Goal: Task Accomplishment & Management: Manage account settings

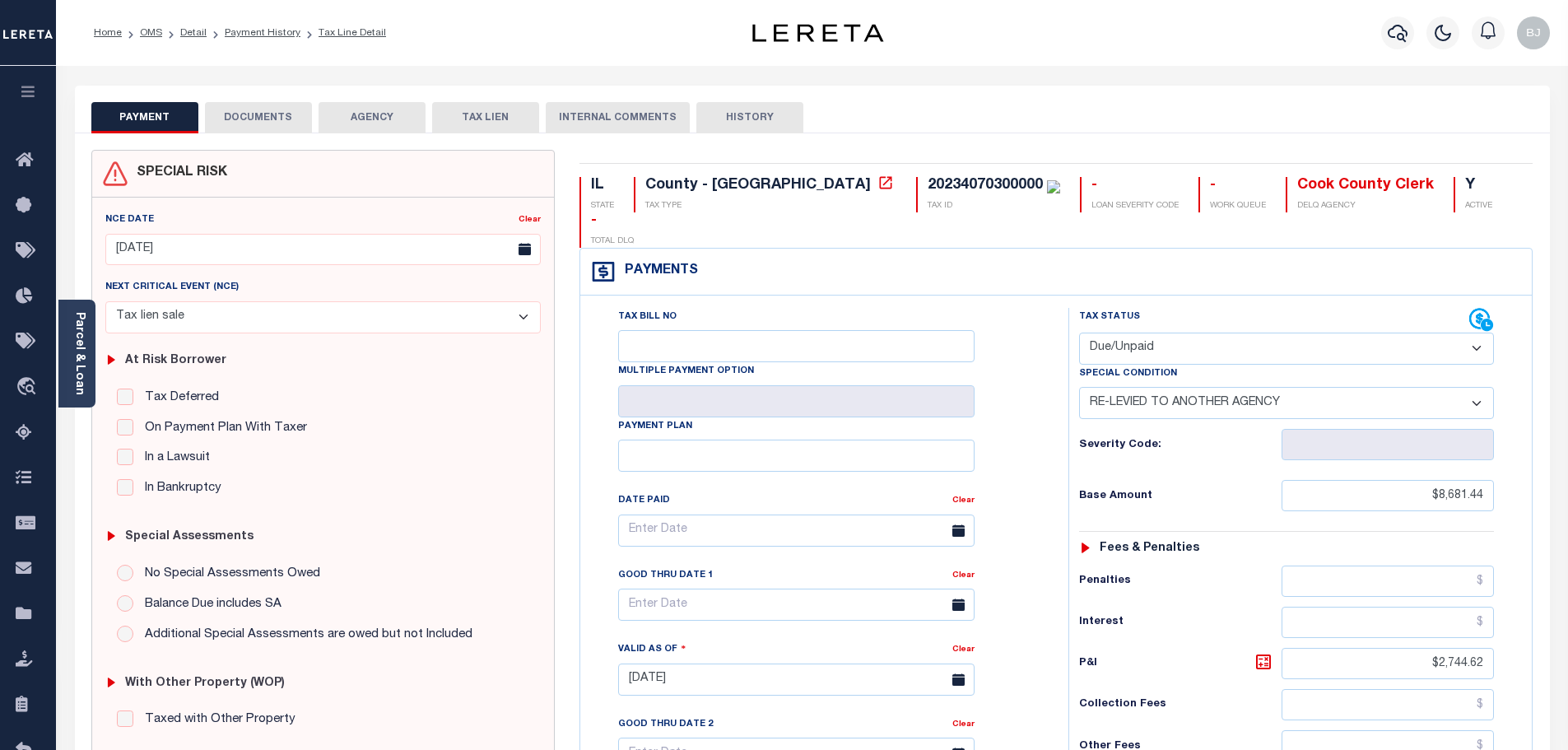
select select "Tax lien sale"
select select "DUE"
select select "31"
click at [1112, 388] on select "-- Select Special Condition -- 3RD PARTY TAX LIEN AGENCY TAX LIEN (A.K.A Inside…" at bounding box center [1287, 403] width 415 height 33
click at [1132, 566] on div "Penalties" at bounding box center [1287, 582] width 415 height 32
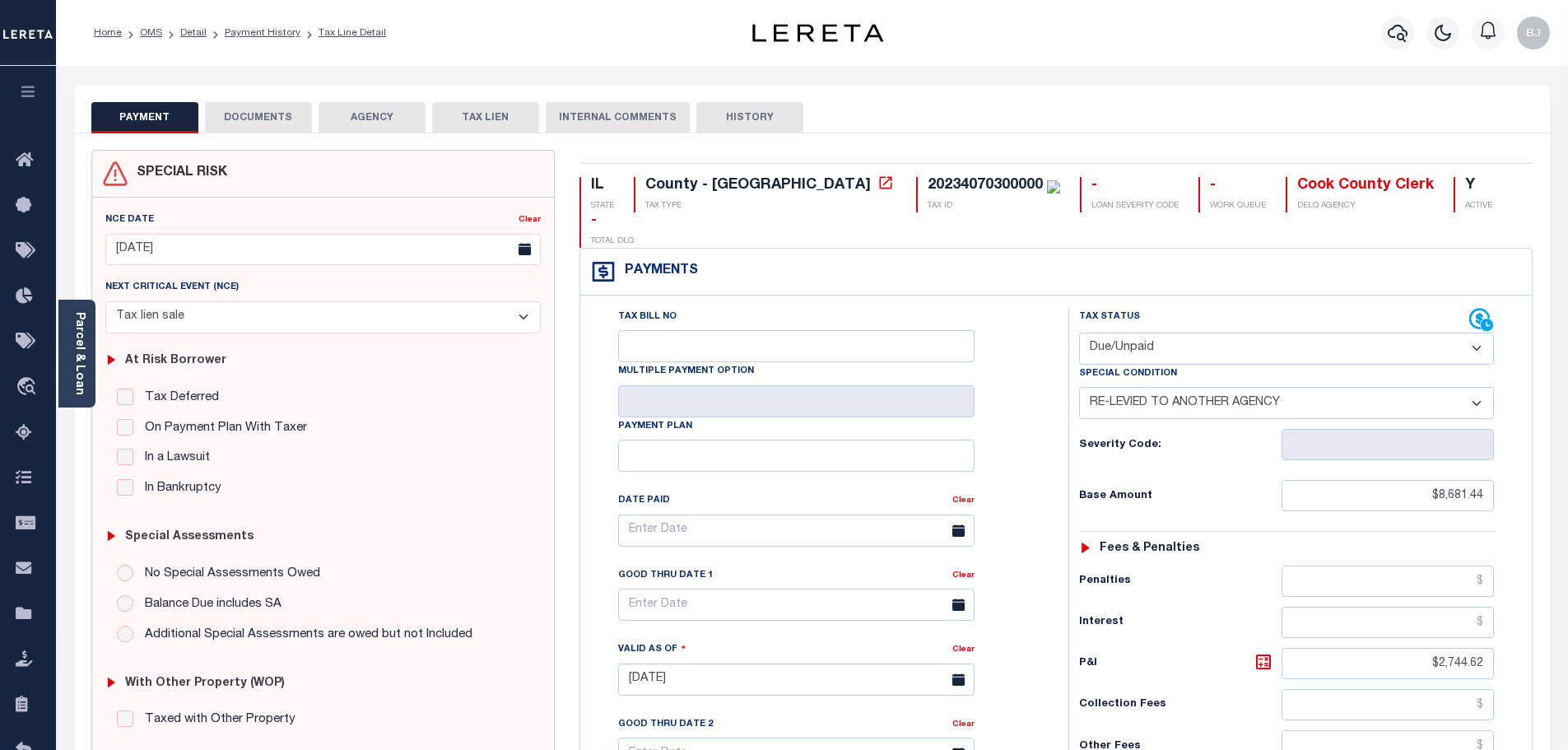
scroll to position [330, 0]
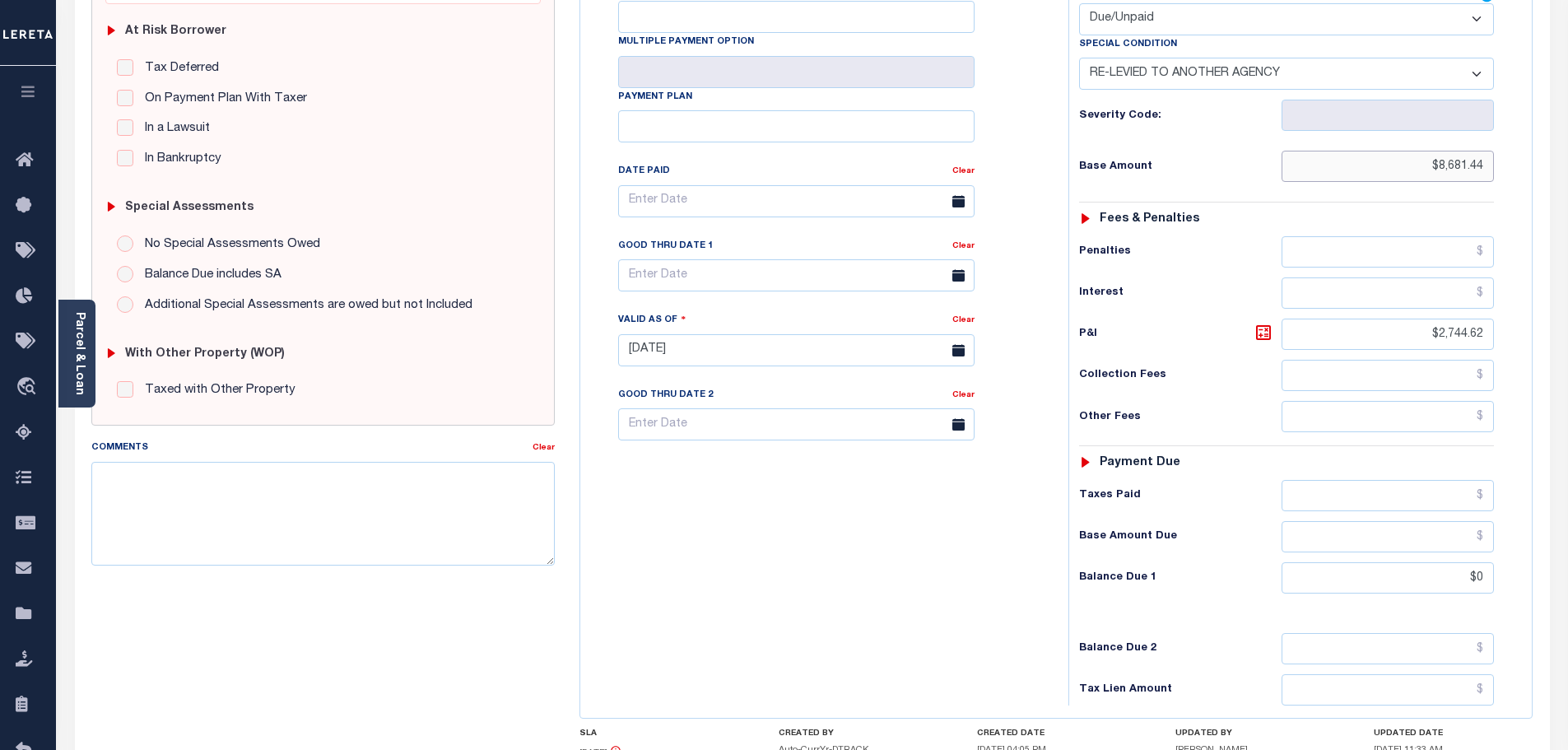
drag, startPoint x: 1414, startPoint y: 135, endPoint x: 1683, endPoint y: 98, distance: 271.5
click at [1567, 98] on html "Home OMS Detail Payment History Tax Line Detail" at bounding box center [784, 295] width 1568 height 1249
drag, startPoint x: 1428, startPoint y: 560, endPoint x: 1549, endPoint y: 551, distance: 121.3
click at [1549, 551] on div "SPECIAL RISK NCE Date Clear 12/10/2024" at bounding box center [813, 349] width 1475 height 1090
paste input "8,681.44"
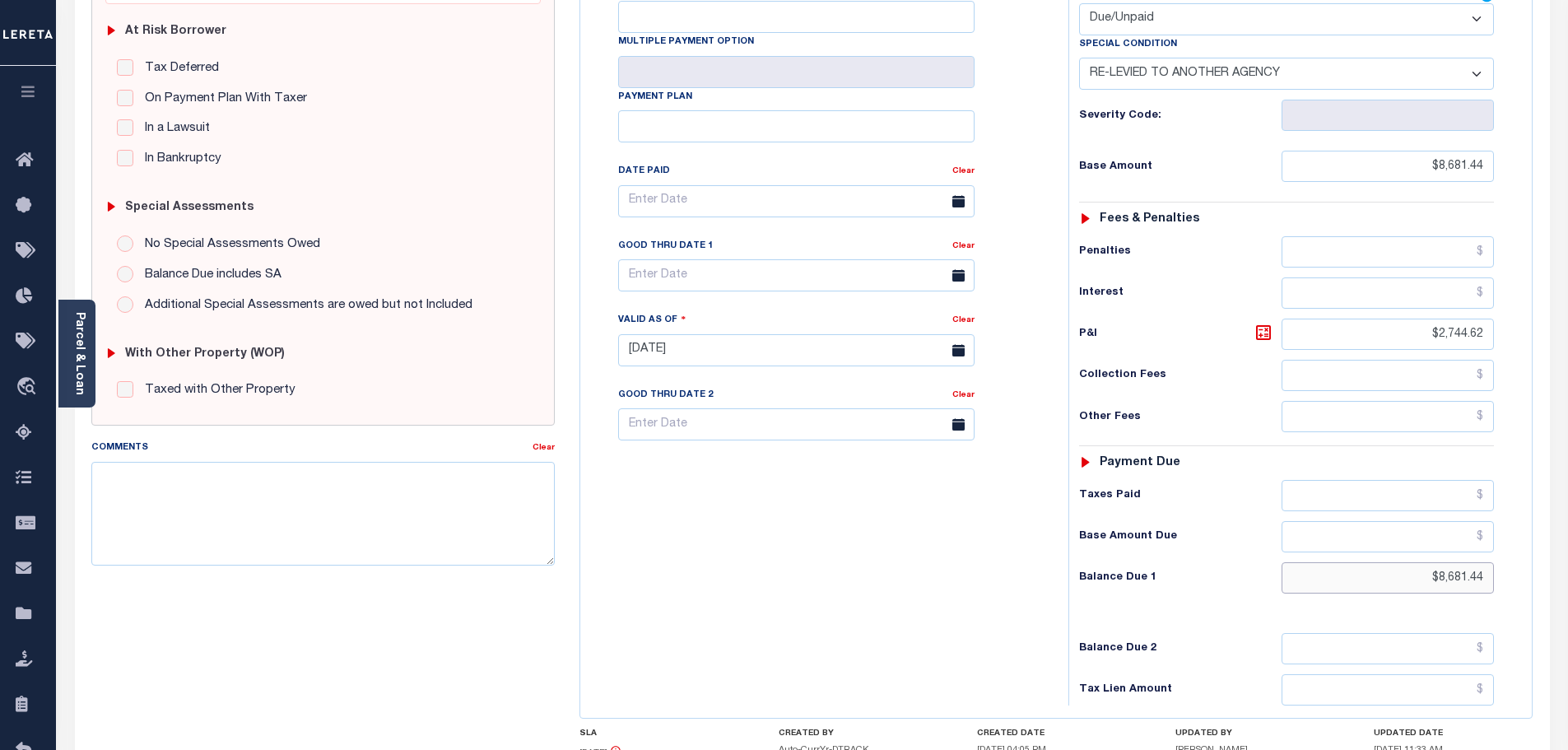
type input "$8,681.44"
type input "[DATE]"
click at [993, 527] on div "Tax Bill No Multiple Payment Option Payment Plan Clear" at bounding box center [820, 342] width 472 height 728
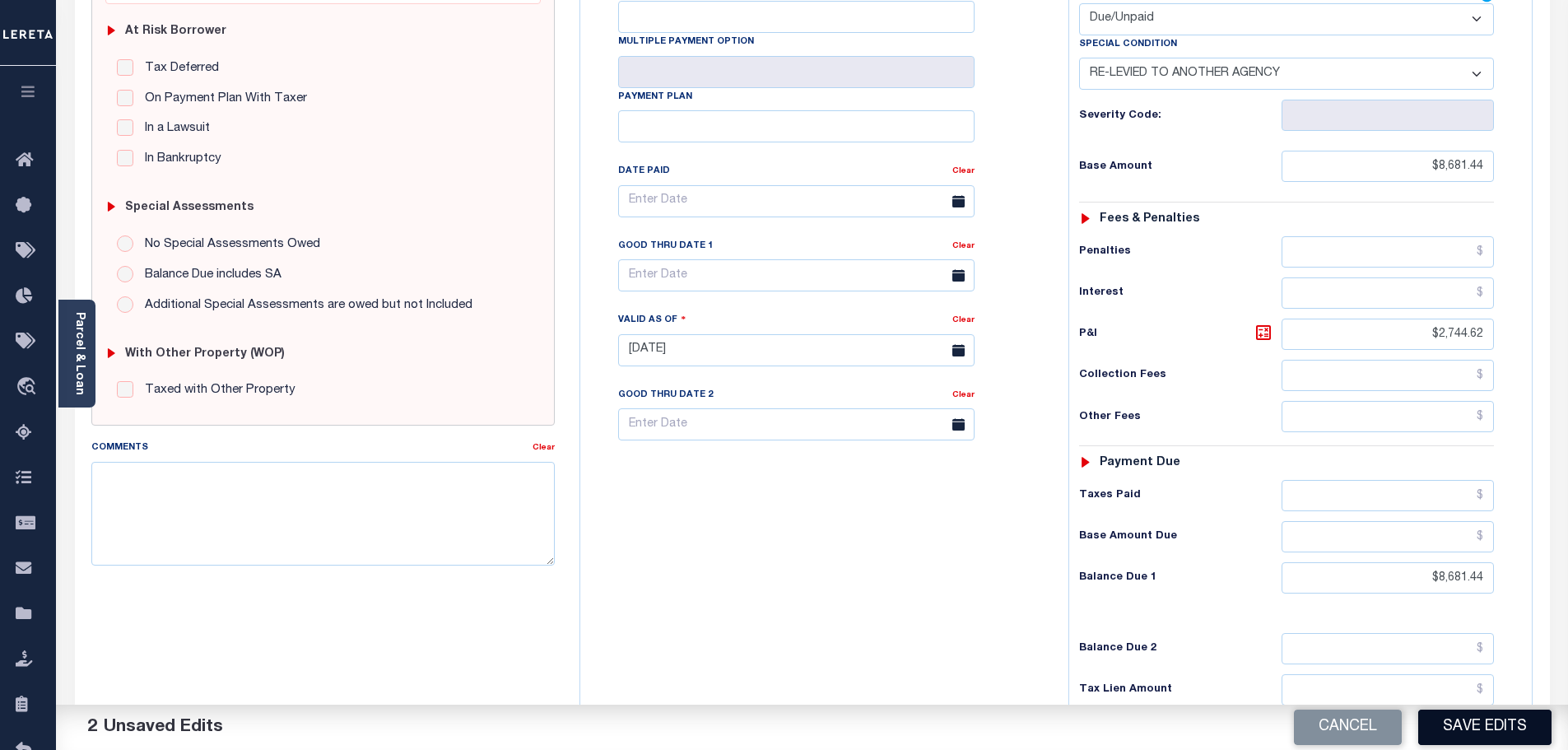
click at [1500, 734] on button "Save Edits" at bounding box center [1485, 728] width 134 height 35
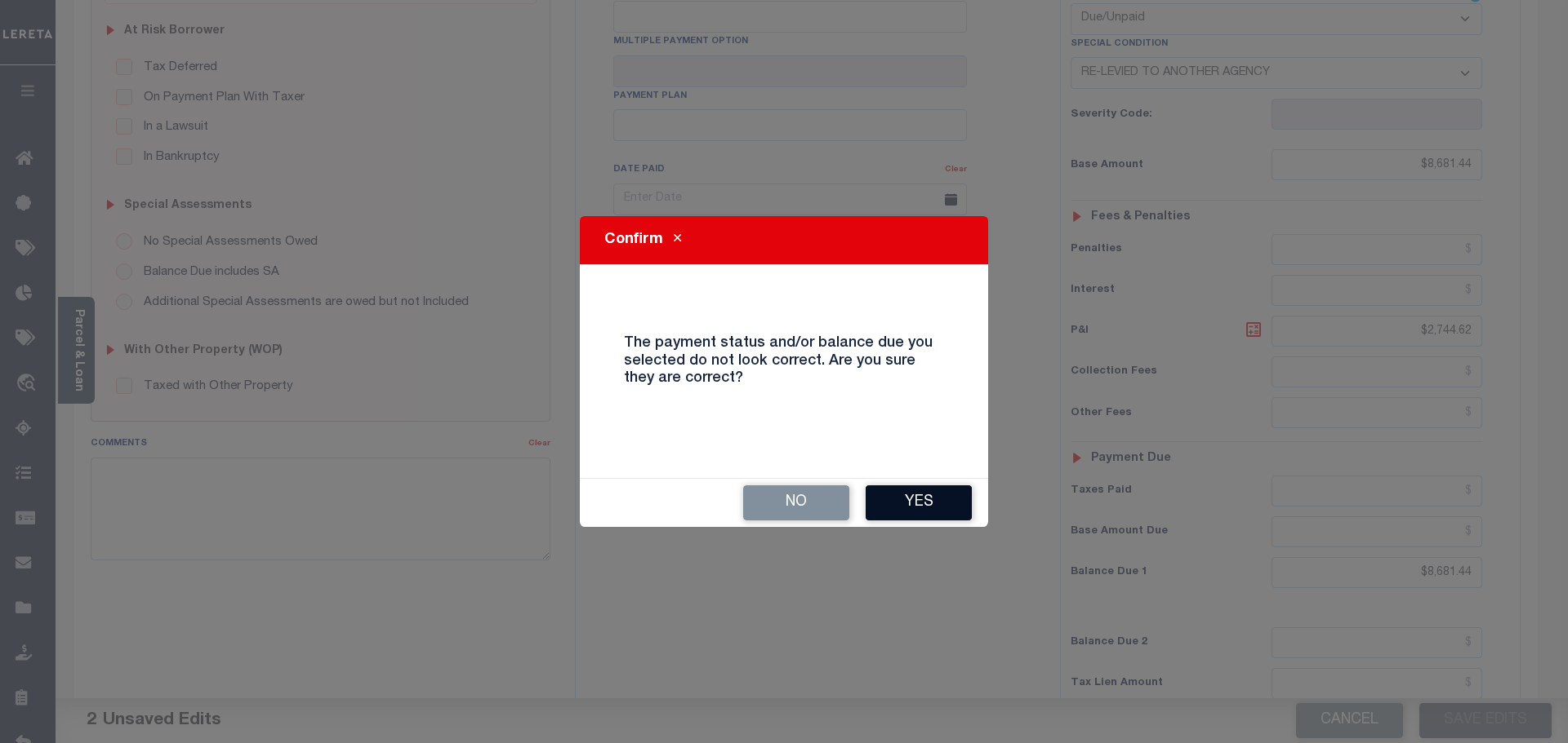
click at [888, 502] on button "Yes" at bounding box center [918, 503] width 106 height 35
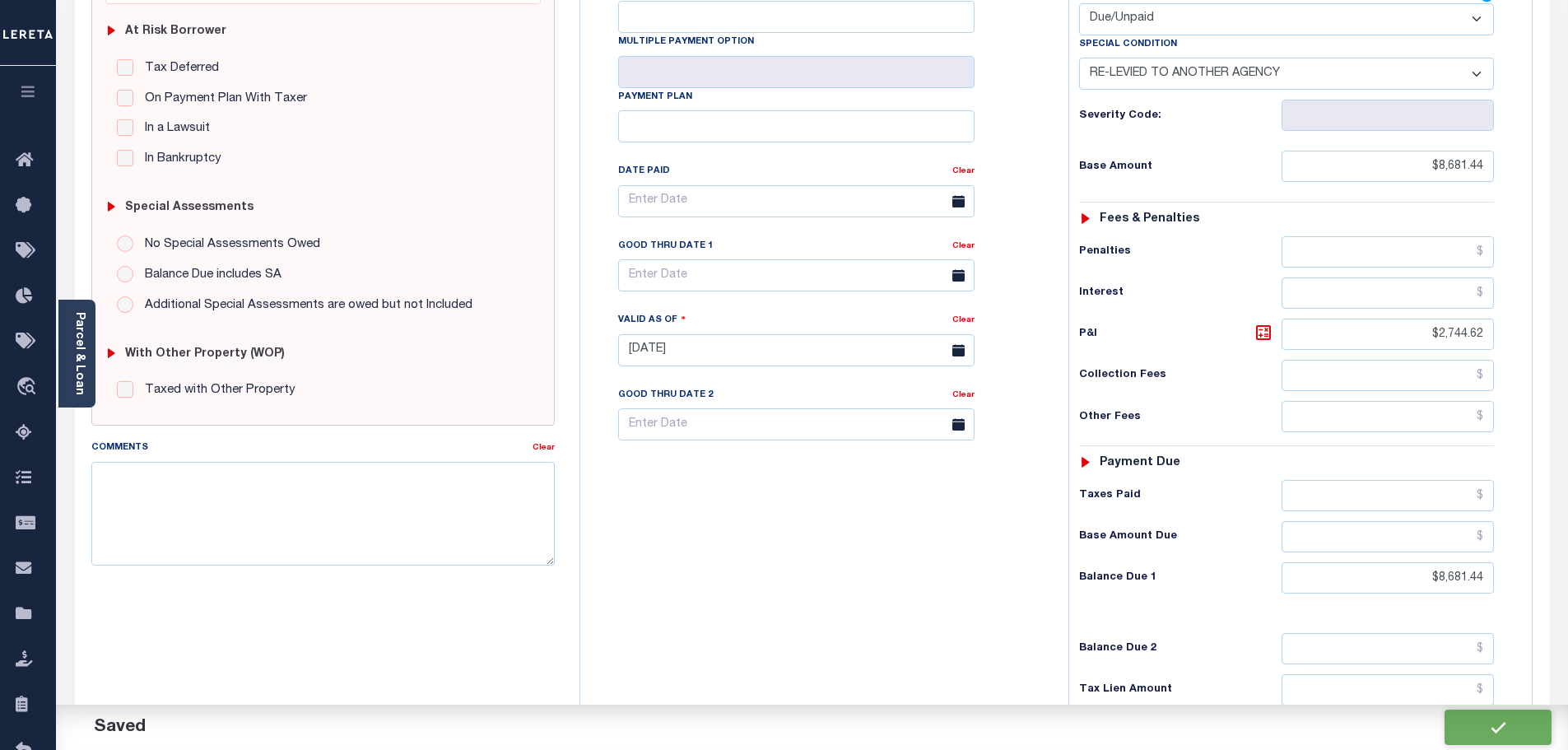
checkbox input "false"
type input "0"
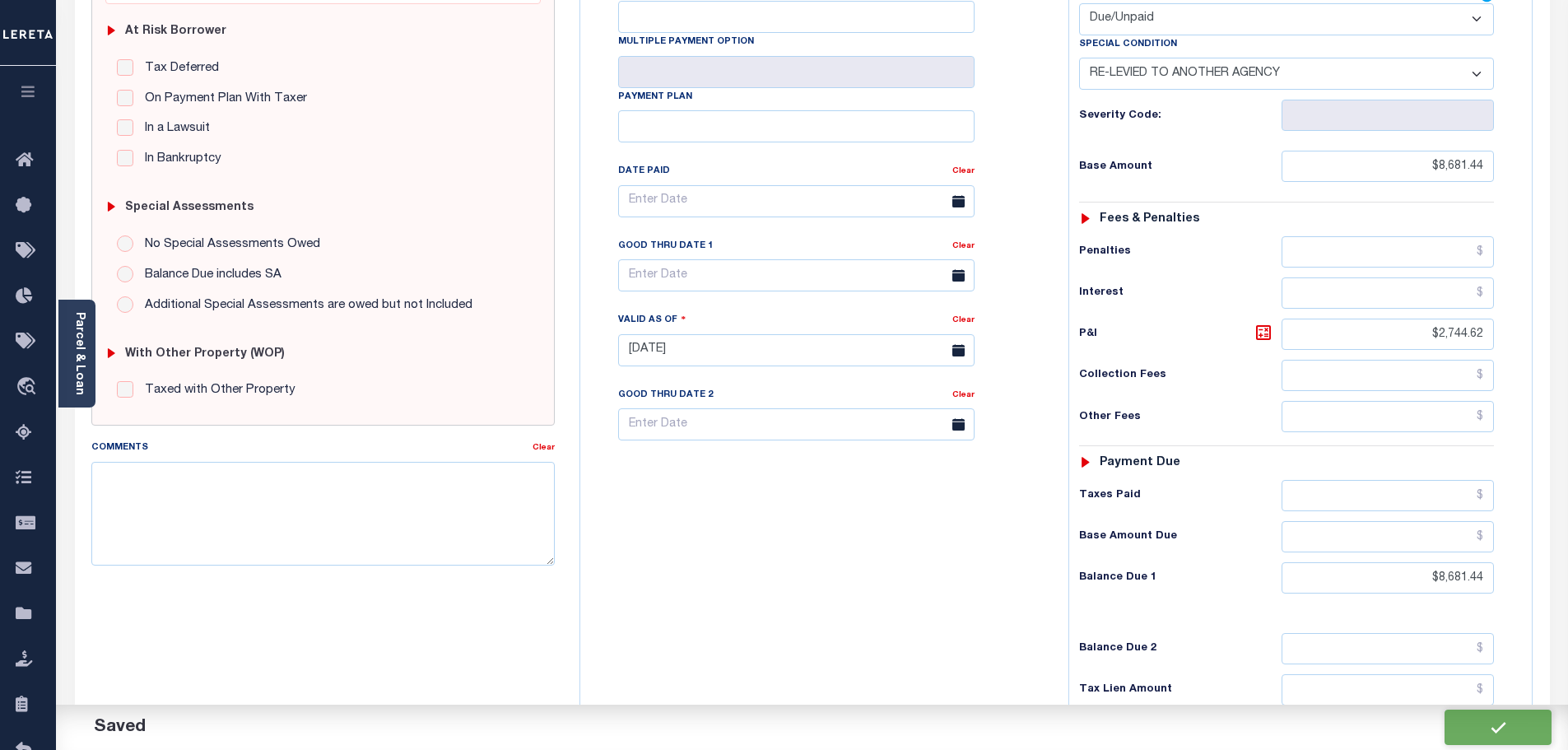
type input "$8,681.44"
type input "$2,744.62"
type input "$8,681.44"
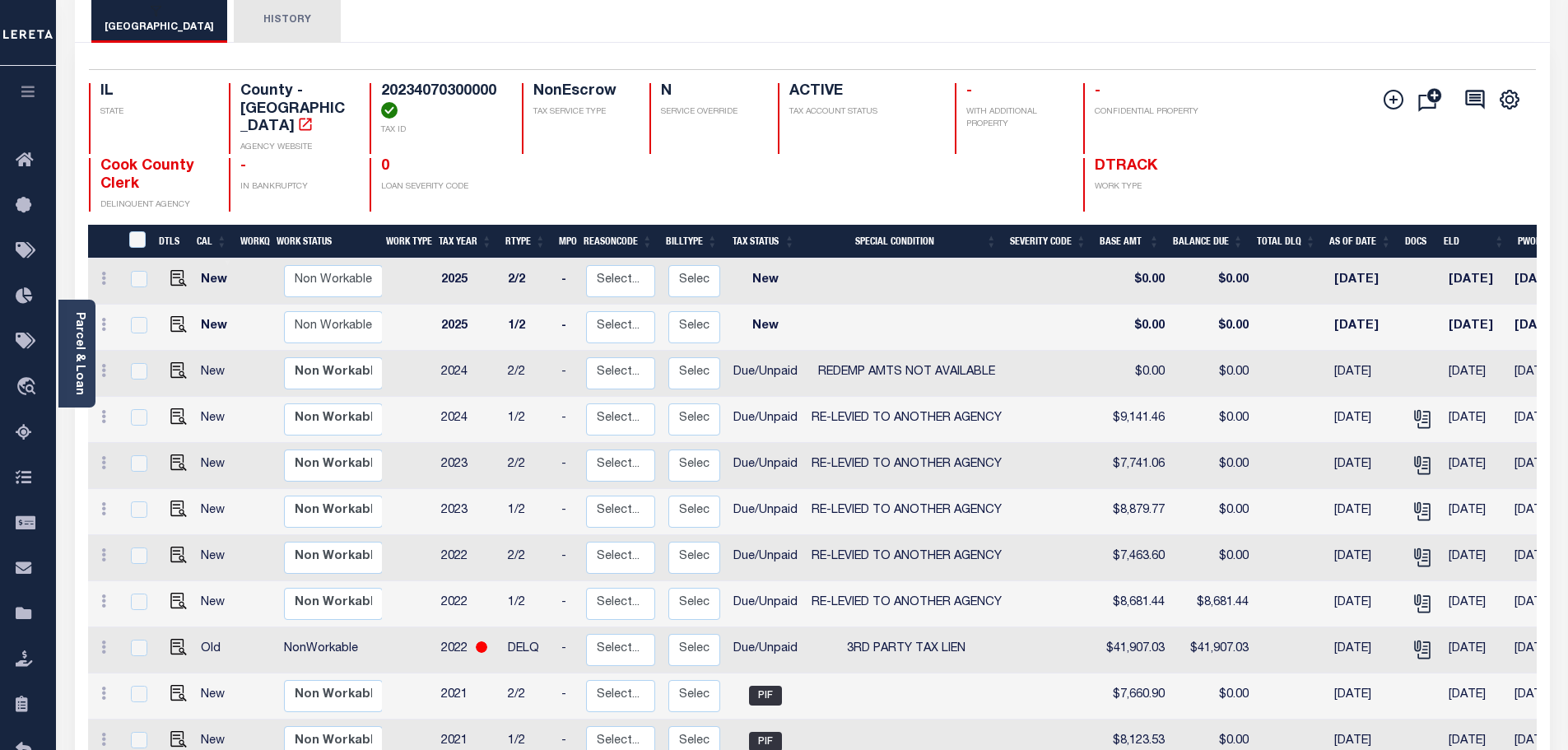
scroll to position [164, 0]
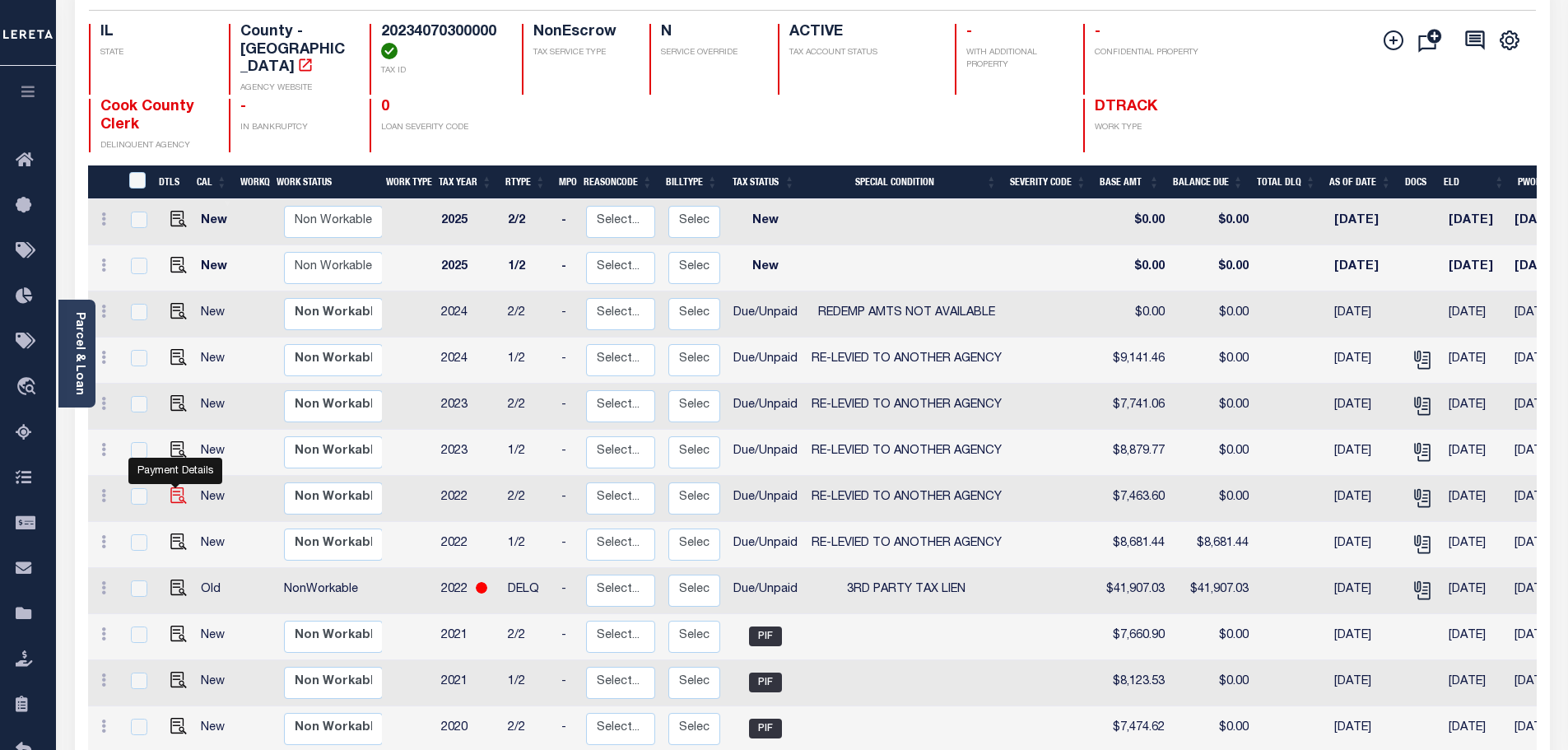
click at [170, 488] on img "" at bounding box center [178, 496] width 17 height 17
checkbox input "true"
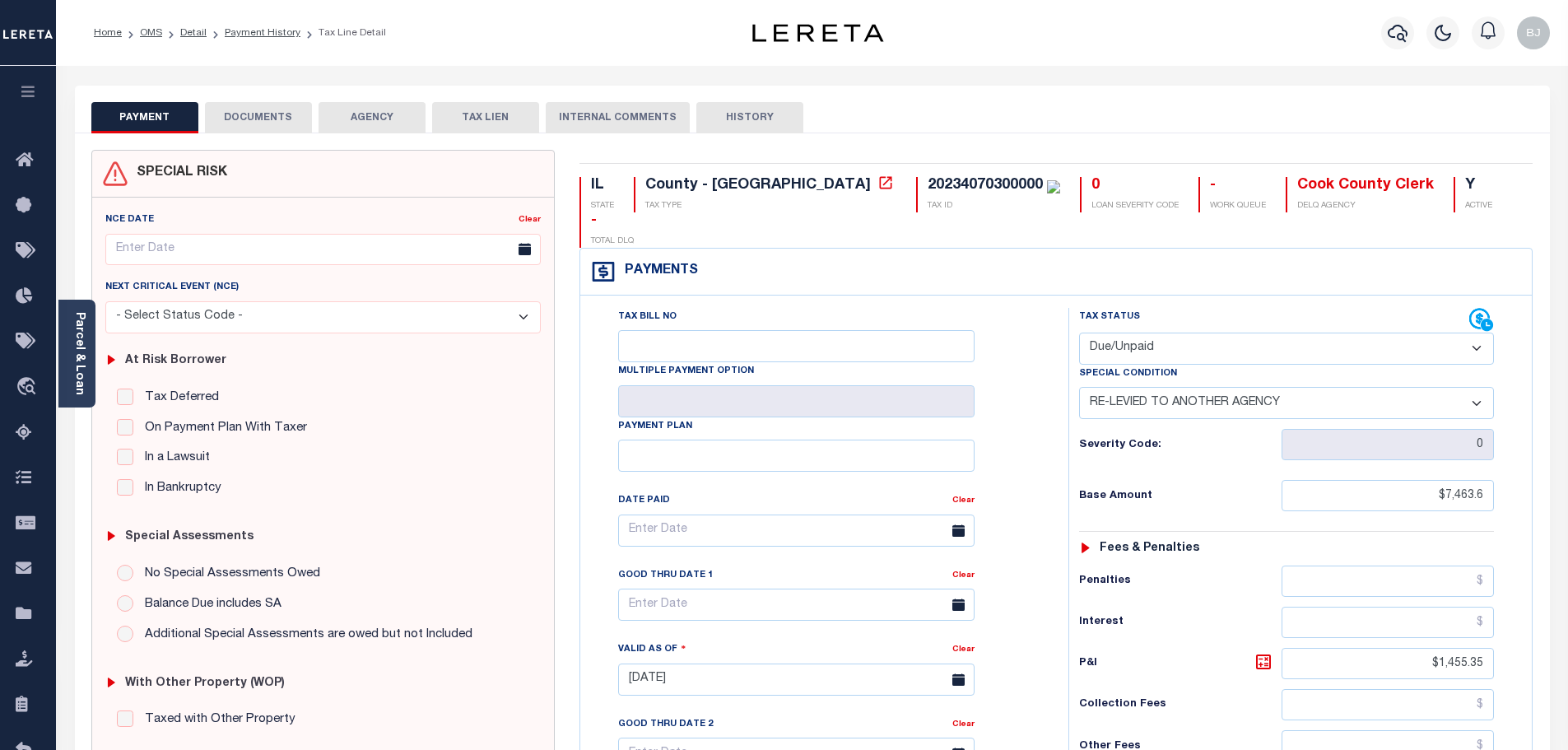
select select "DUE"
select select "31"
drag, startPoint x: 1391, startPoint y: 477, endPoint x: 1661, endPoint y: 480, distance: 270.0
click at [1567, 480] on html "Home OMS Detail Payment History Tax Line Detail" at bounding box center [784, 625] width 1568 height 1249
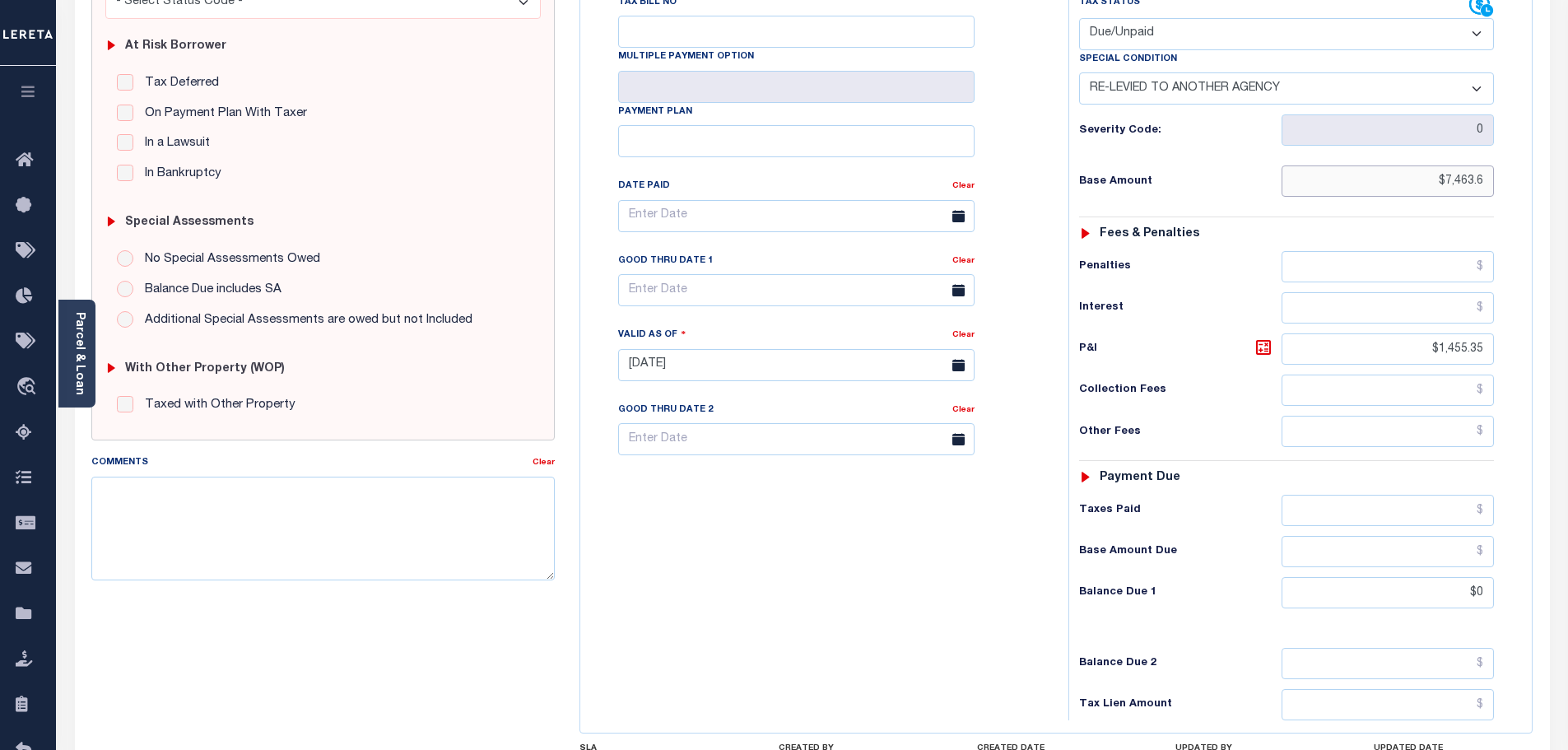
scroll to position [330, 0]
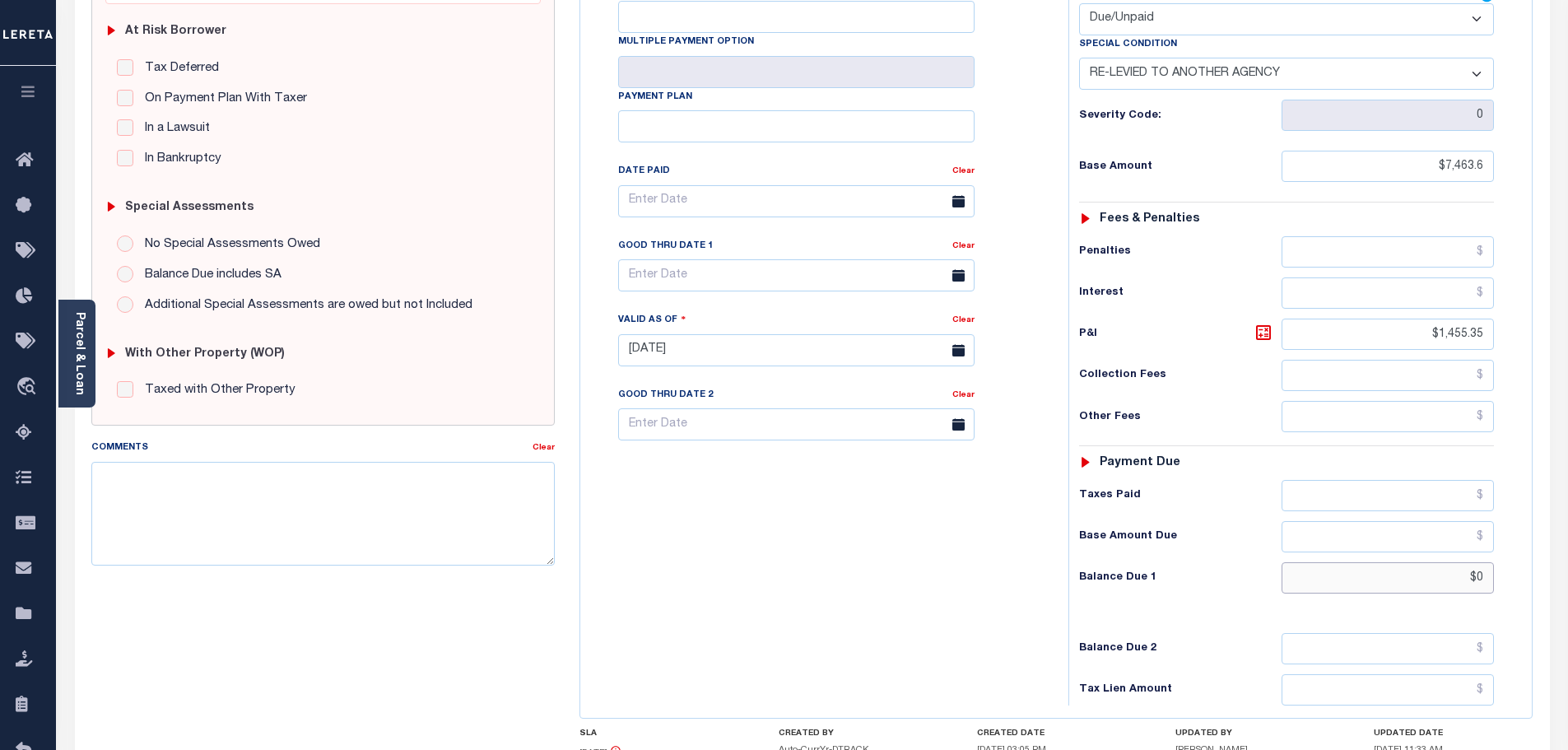
type input "$7,463.60"
drag, startPoint x: 1462, startPoint y: 542, endPoint x: 1511, endPoint y: 538, distance: 49.2
click at [1511, 538] on div "Tax Status Status - Select Status Code -" at bounding box center [1291, 342] width 447 height 728
paste input "7,463.6"
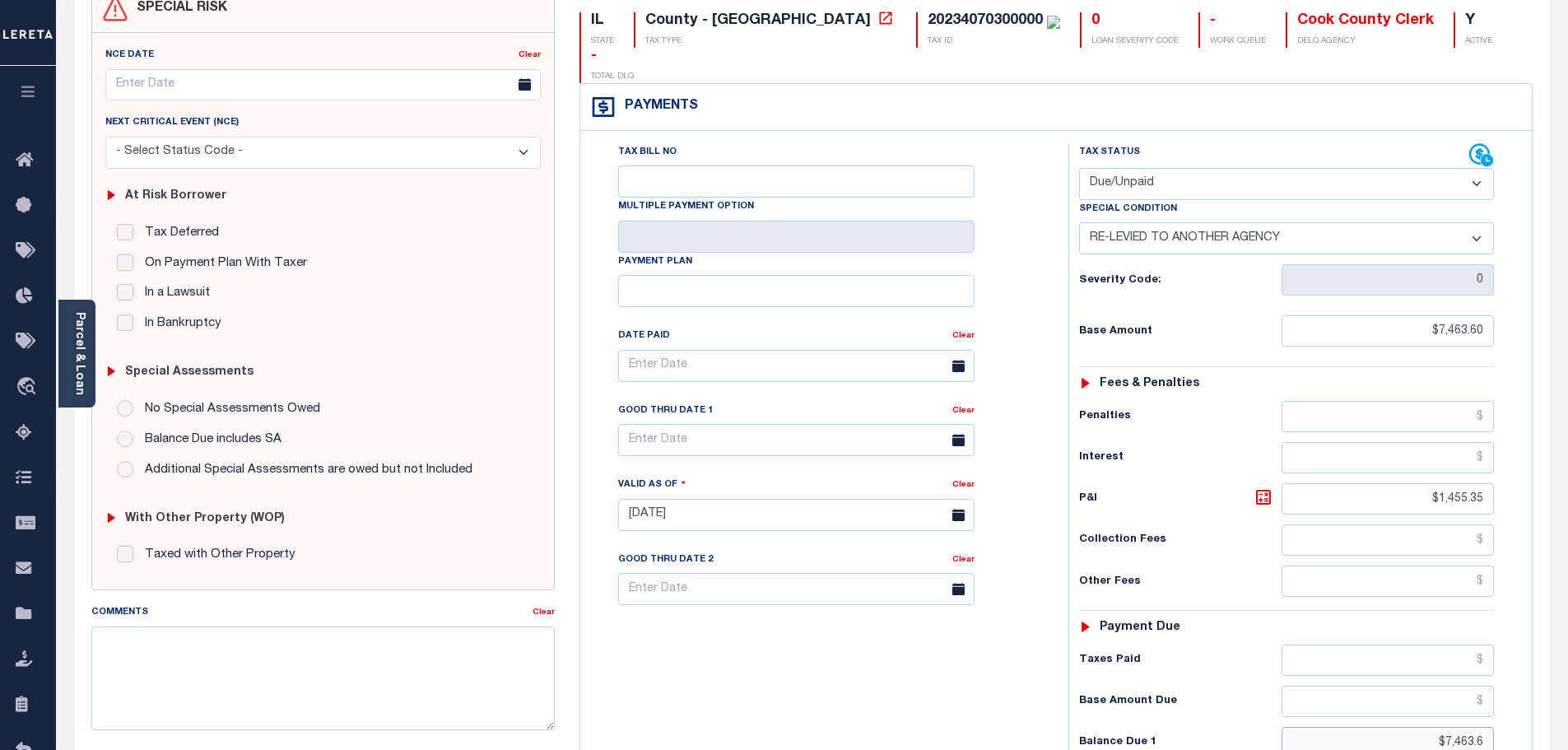
type input "$7,463.6"
type input "[DATE]"
type input "$7,463.60"
click at [1161, 523] on div "Tax Status Status - Select Status Code -" at bounding box center [1291, 507] width 447 height 728
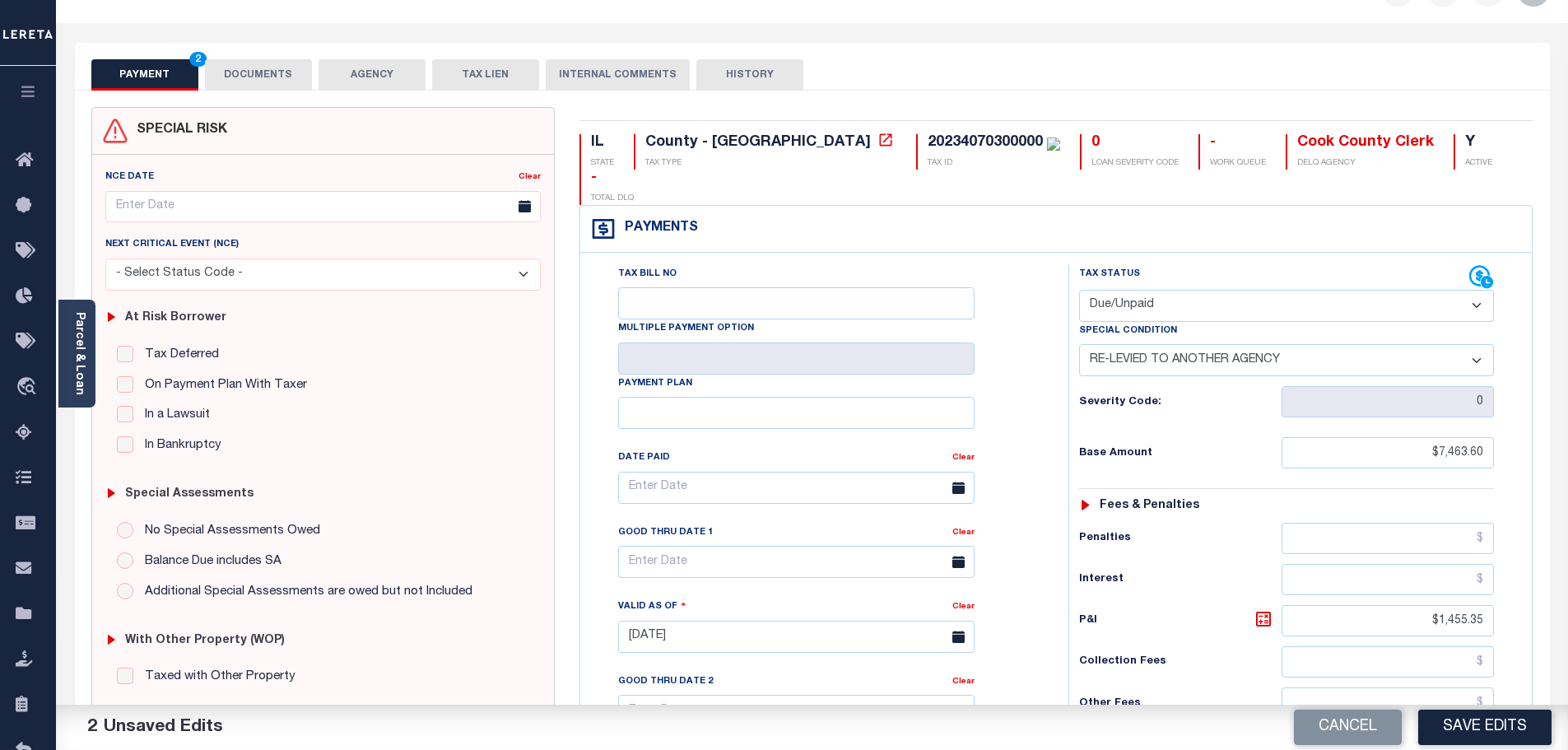
scroll to position [0, 0]
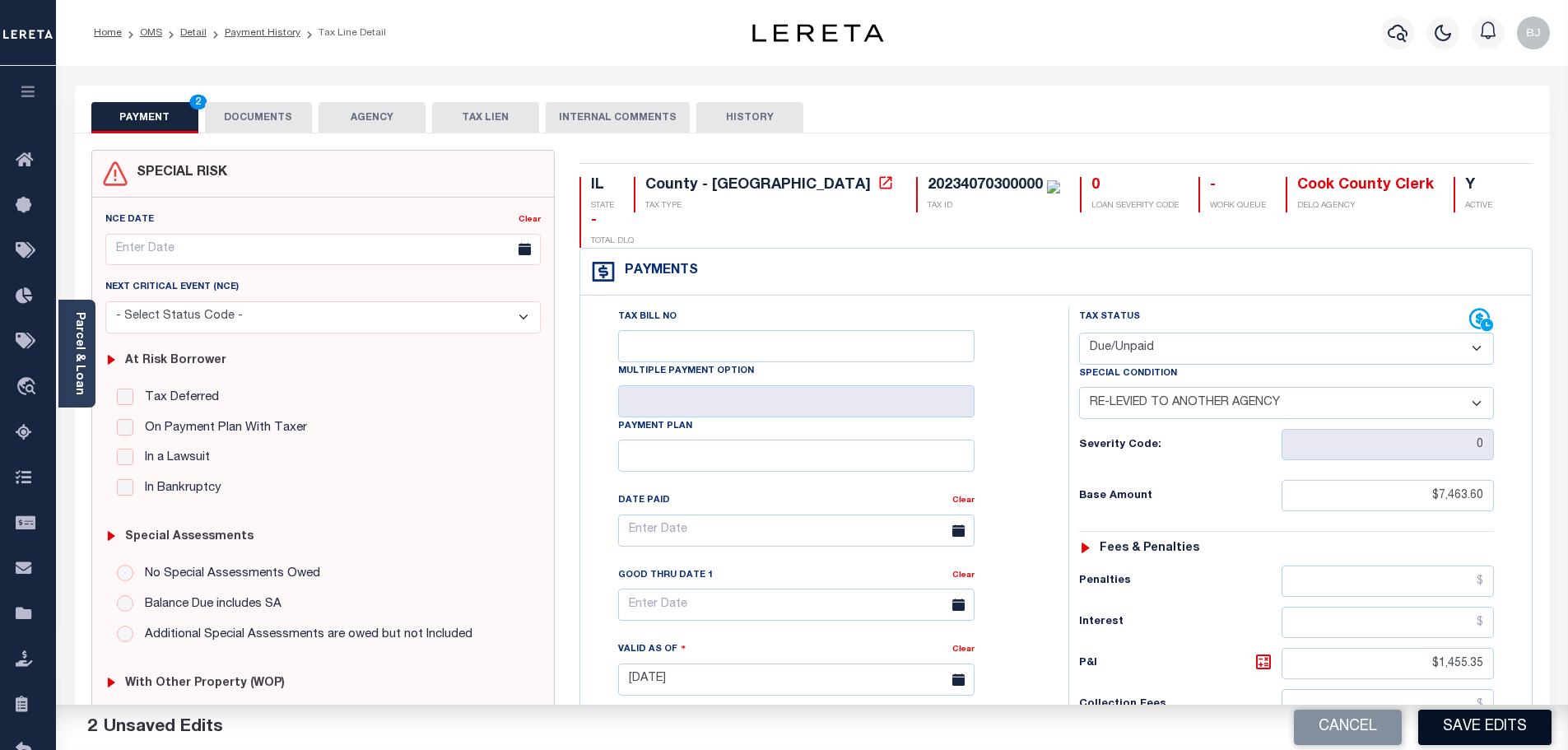
click at [1470, 729] on button "Save Edits" at bounding box center [1485, 728] width 134 height 35
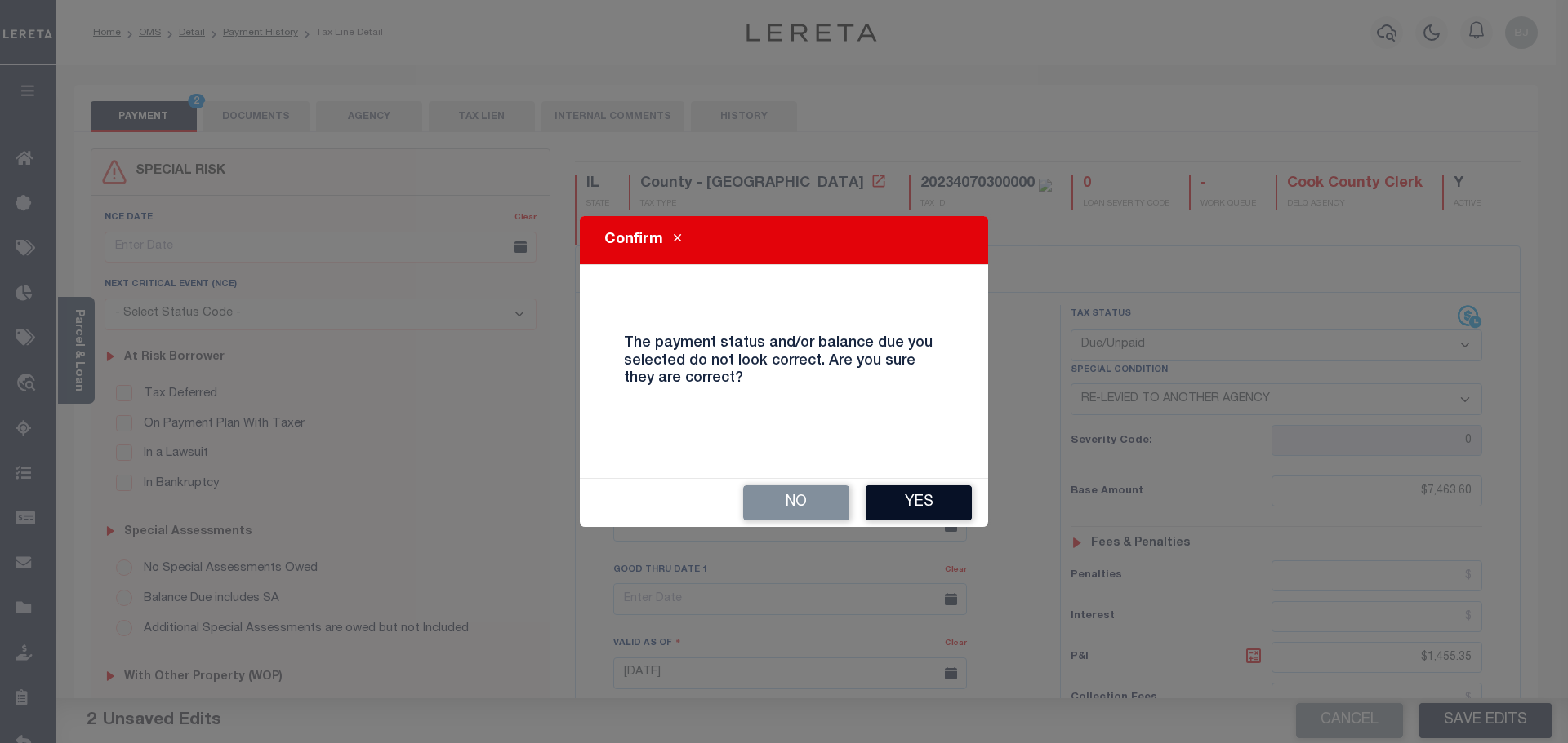
click at [970, 493] on button "Yes" at bounding box center [918, 503] width 106 height 35
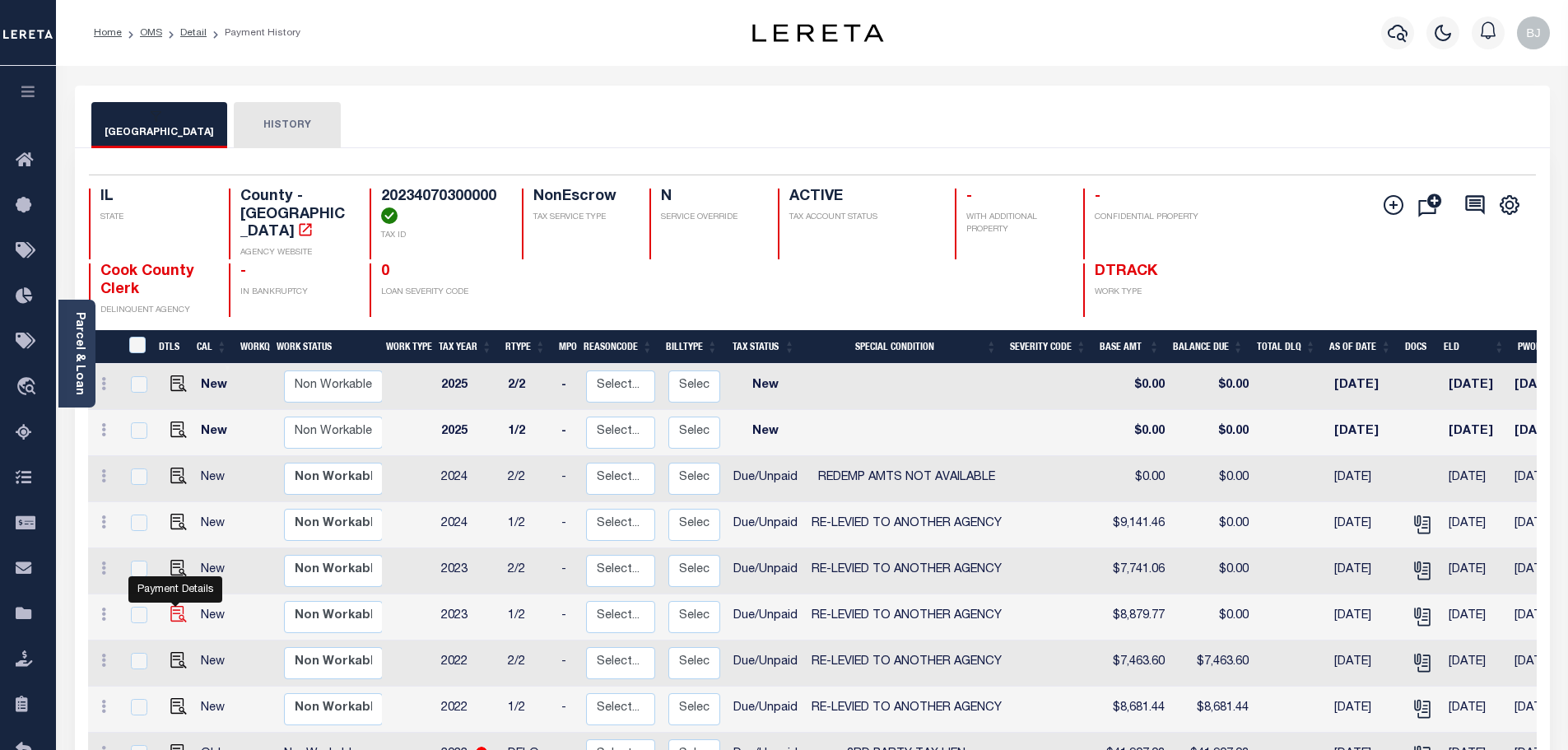
click at [176, 606] on img "" at bounding box center [178, 614] width 17 height 17
checkbox input "true"
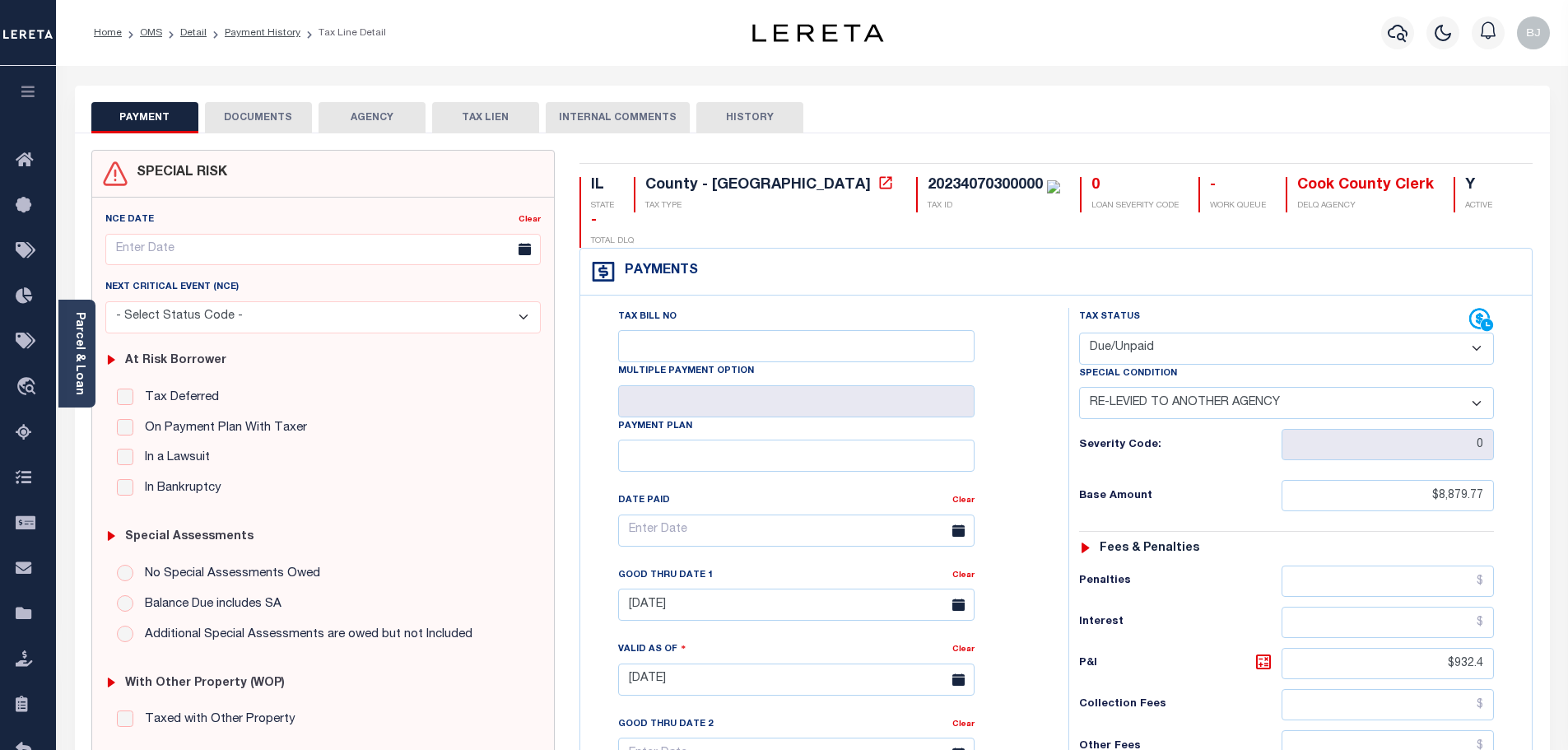
select select "DUE"
select select "31"
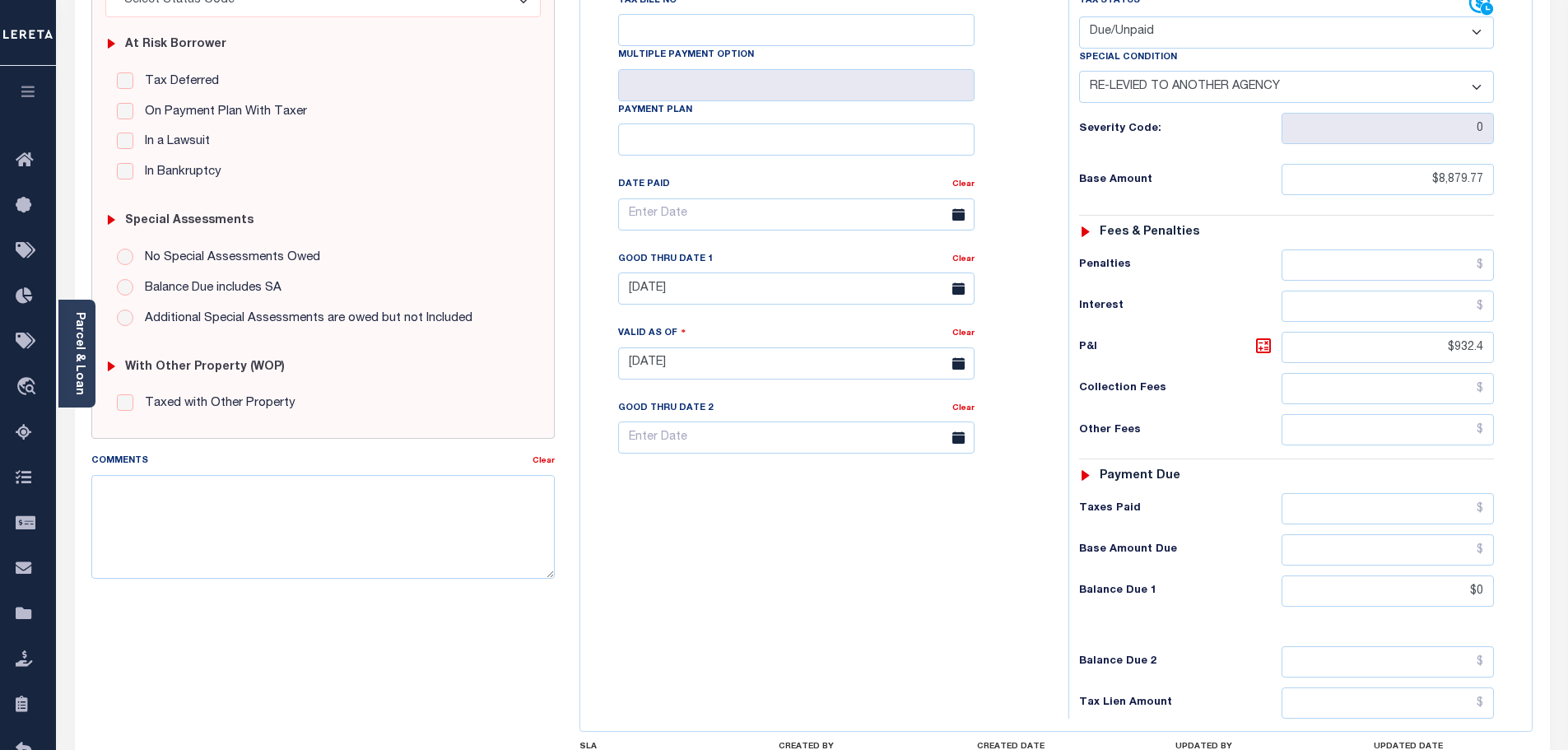
scroll to position [330, 0]
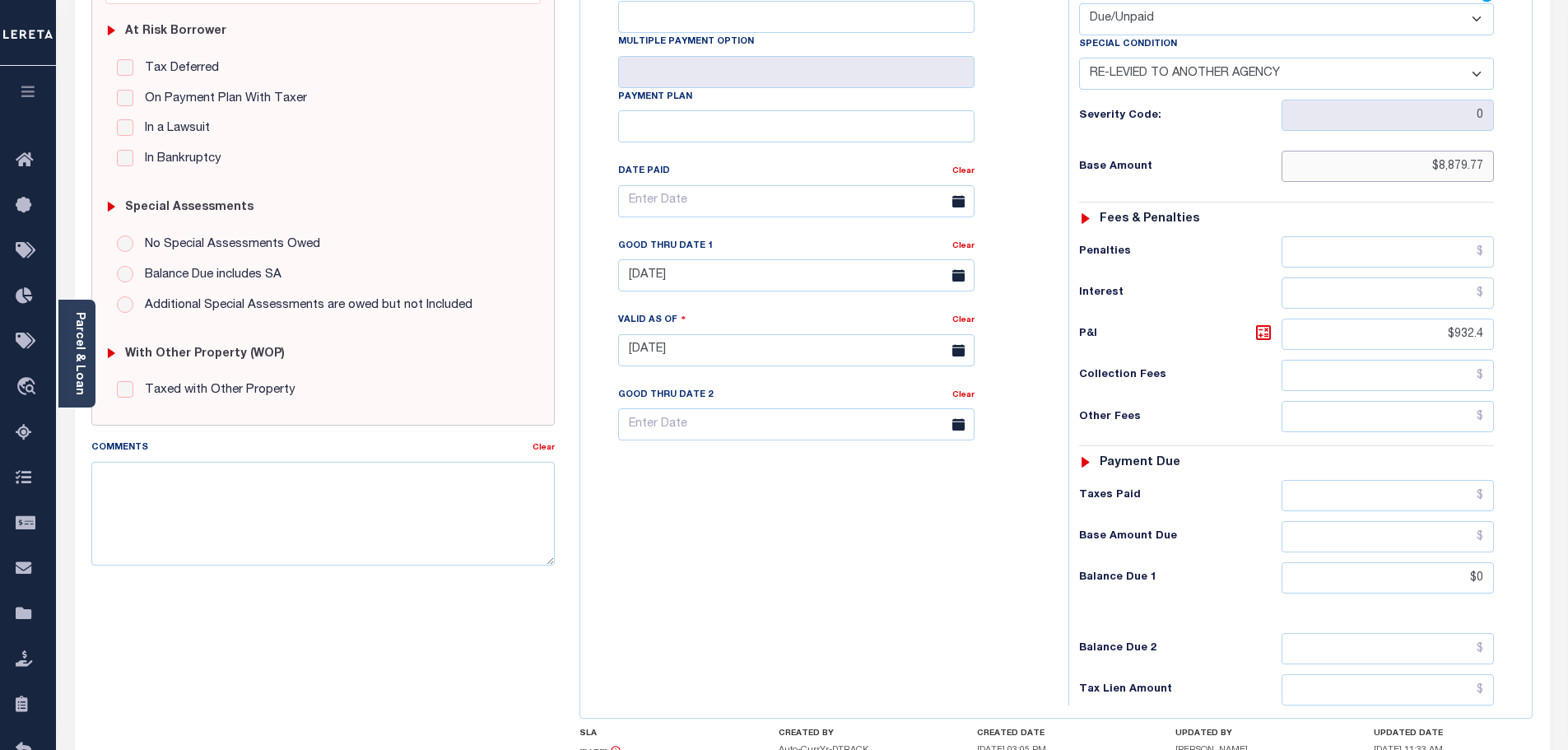
drag, startPoint x: 1410, startPoint y: 141, endPoint x: 1604, endPoint y: 155, distance: 194.5
click at [1567, 155] on html "Home OMS Detail Payment History Tax Line Detail" at bounding box center [784, 295] width 1568 height 1249
drag, startPoint x: 1389, startPoint y: 545, endPoint x: 1731, endPoint y: 546, distance: 342.0
click at [1567, 546] on html "Home OMS Detail Payment History Tax Line Detail" at bounding box center [784, 295] width 1568 height 1249
paste input "8,879.77"
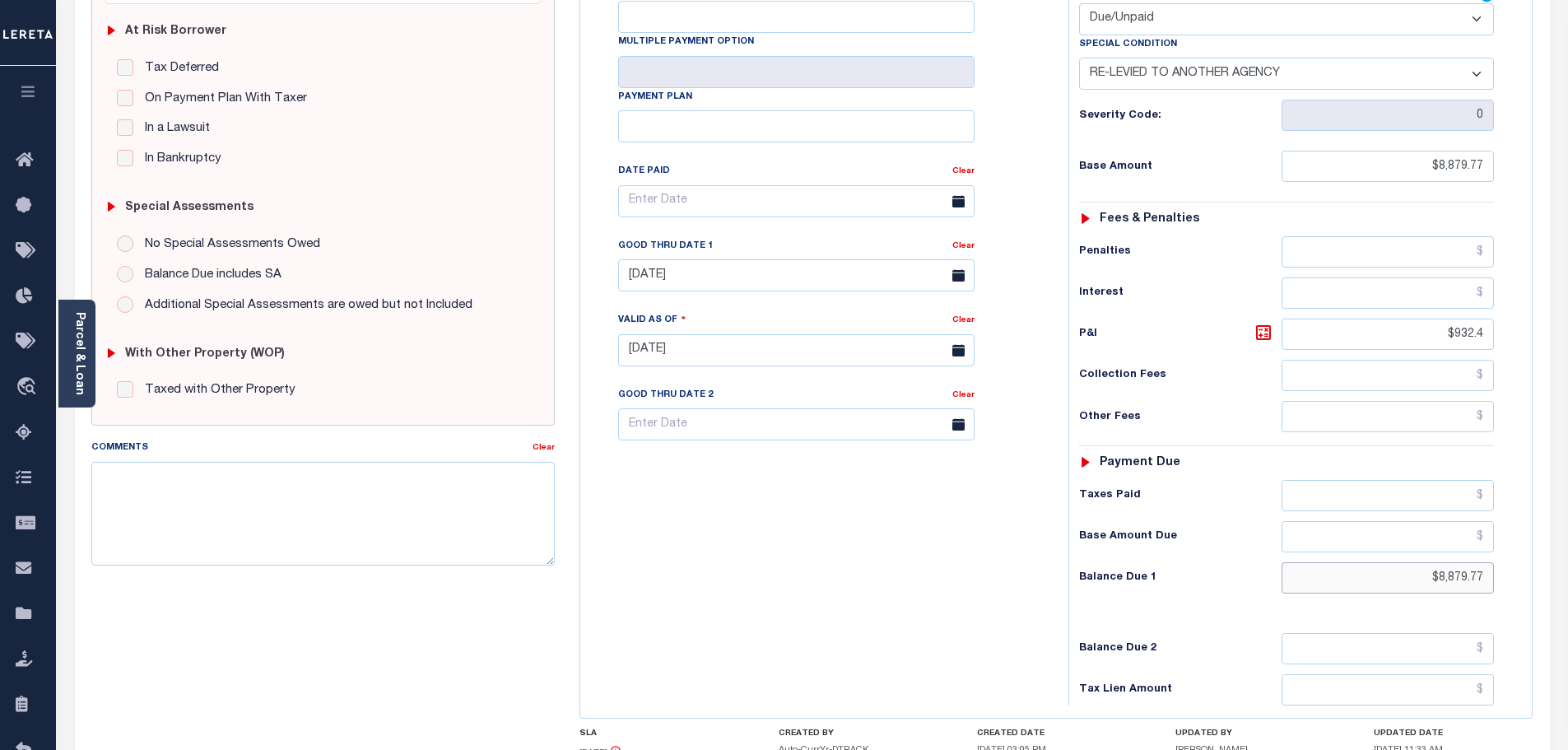
type input "$8,879.77"
type input "[DATE]"
drag, startPoint x: 1054, startPoint y: 559, endPoint x: 1063, endPoint y: 552, distance: 11.4
click at [1054, 556] on div "Tax Bill No Multiple Payment Option Payment Plan Clear" at bounding box center [820, 342] width 472 height 728
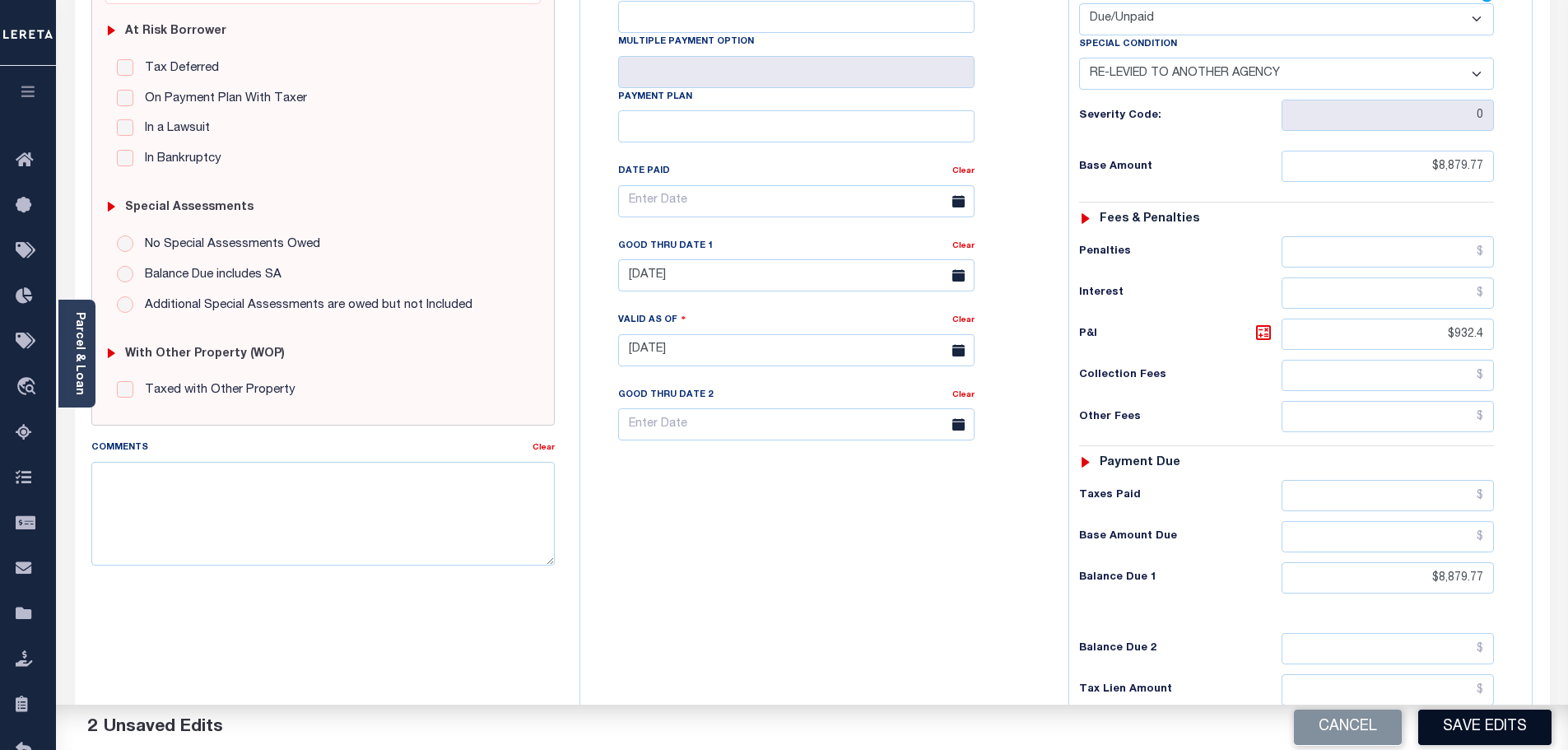
click at [1490, 721] on button "Save Edits" at bounding box center [1485, 728] width 134 height 35
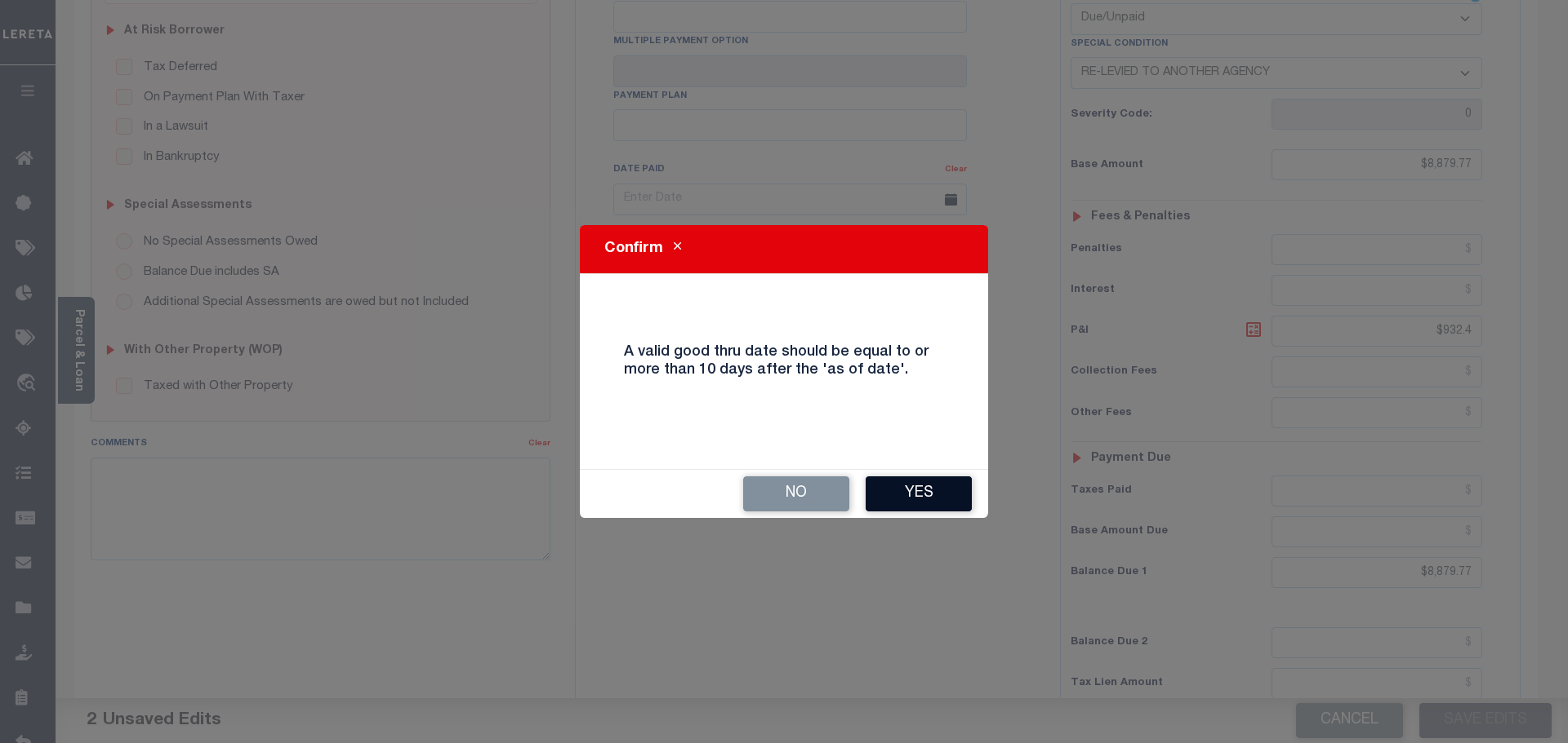
click at [954, 500] on button "Yes" at bounding box center [918, 494] width 106 height 35
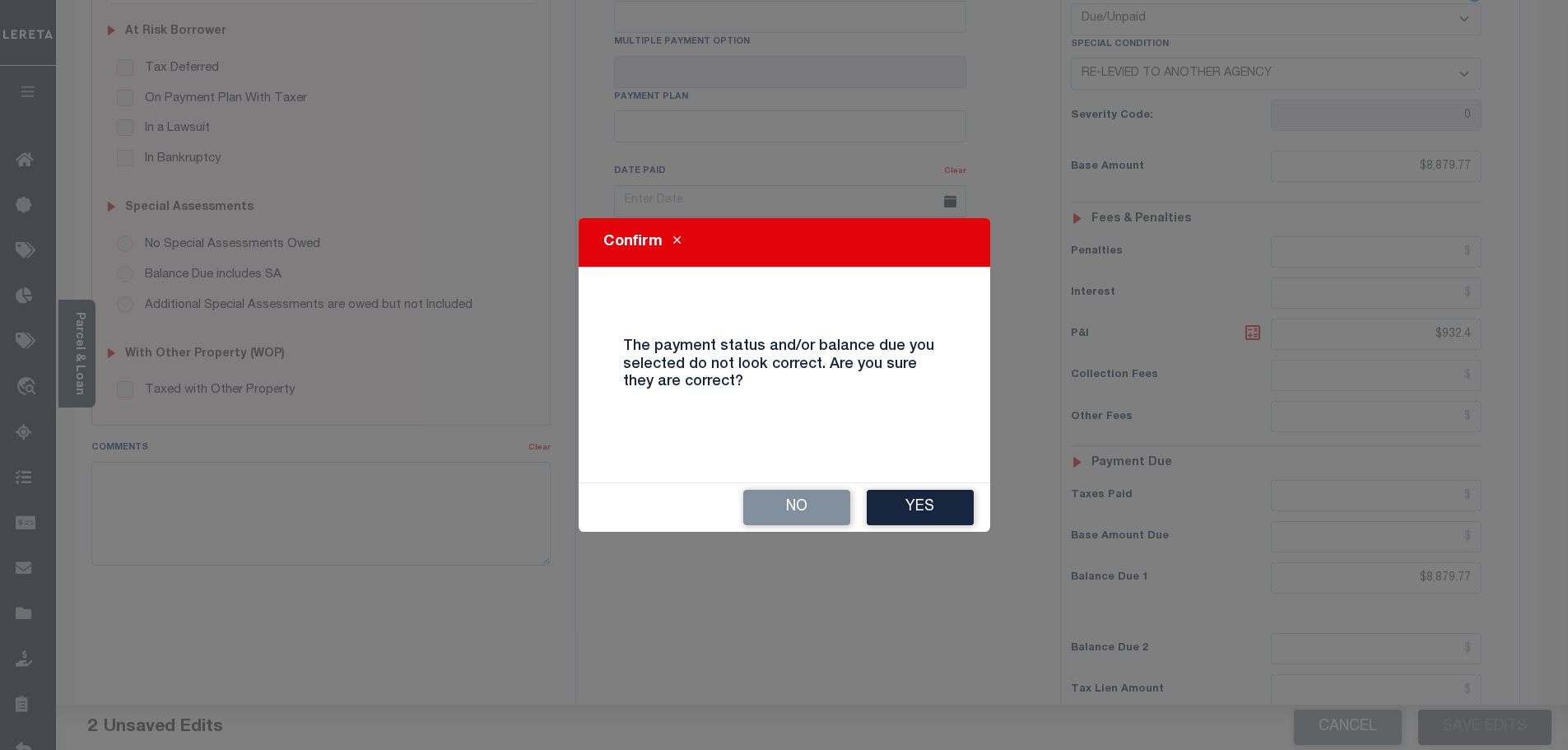
click at [961, 505] on button "Yes" at bounding box center [920, 507] width 107 height 35
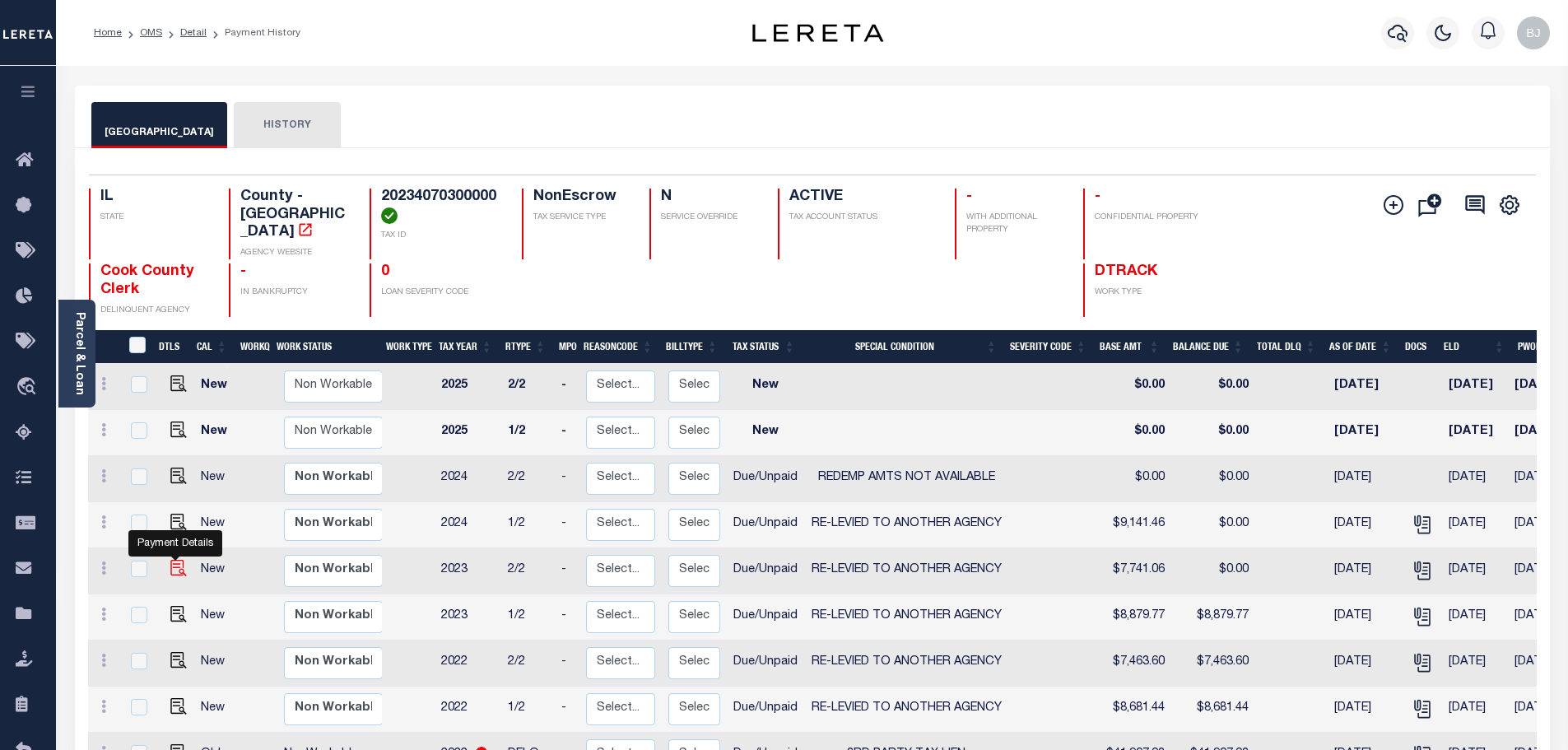
click at [174, 560] on img "" at bounding box center [178, 569] width 17 height 17
checkbox input "true"
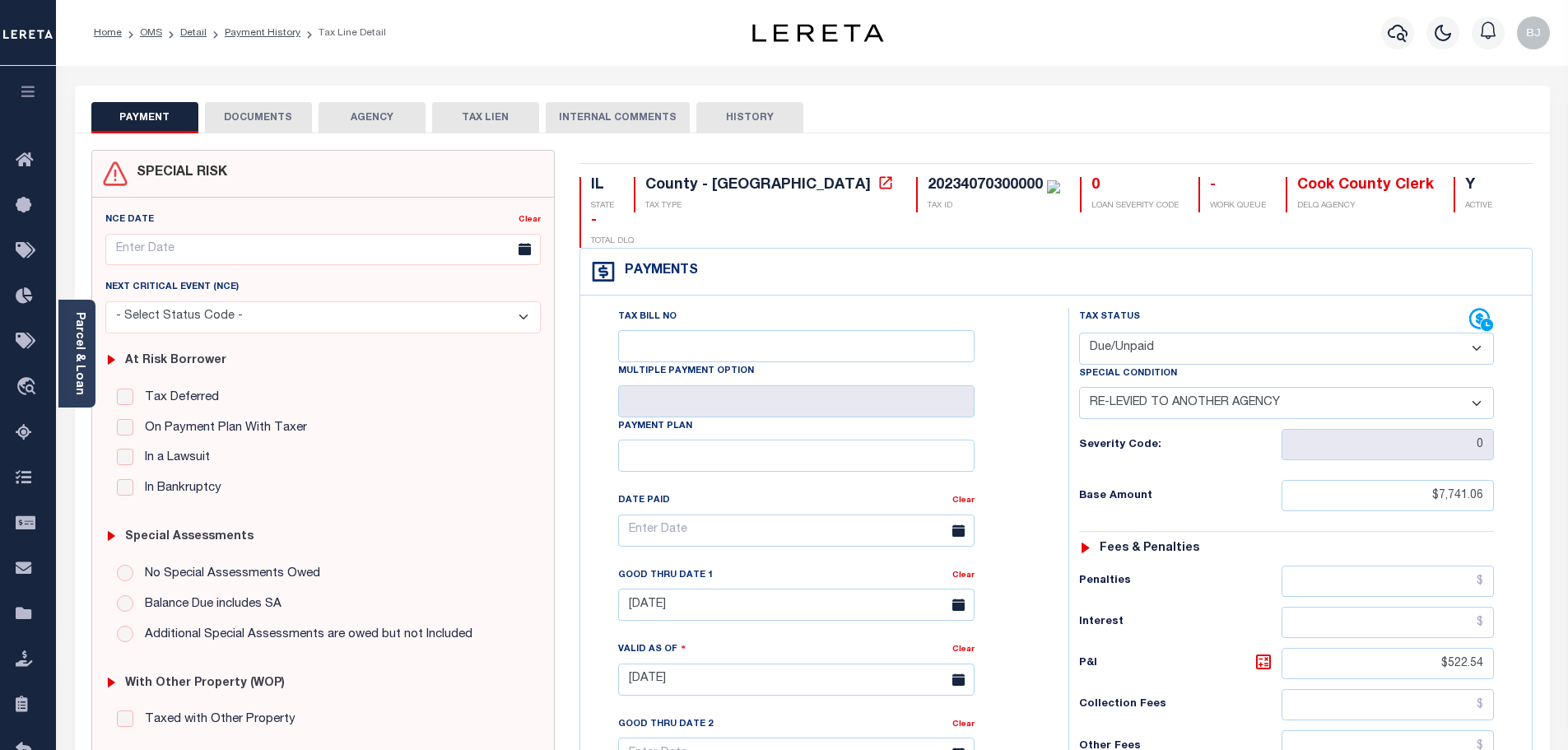
select select "DUE"
select select "31"
click at [913, 92] on div "PAYMENT DOCUMENTS AGENCY DELINQUENT PAYEE TAX LIEN" at bounding box center [813, 109] width 1475 height 47
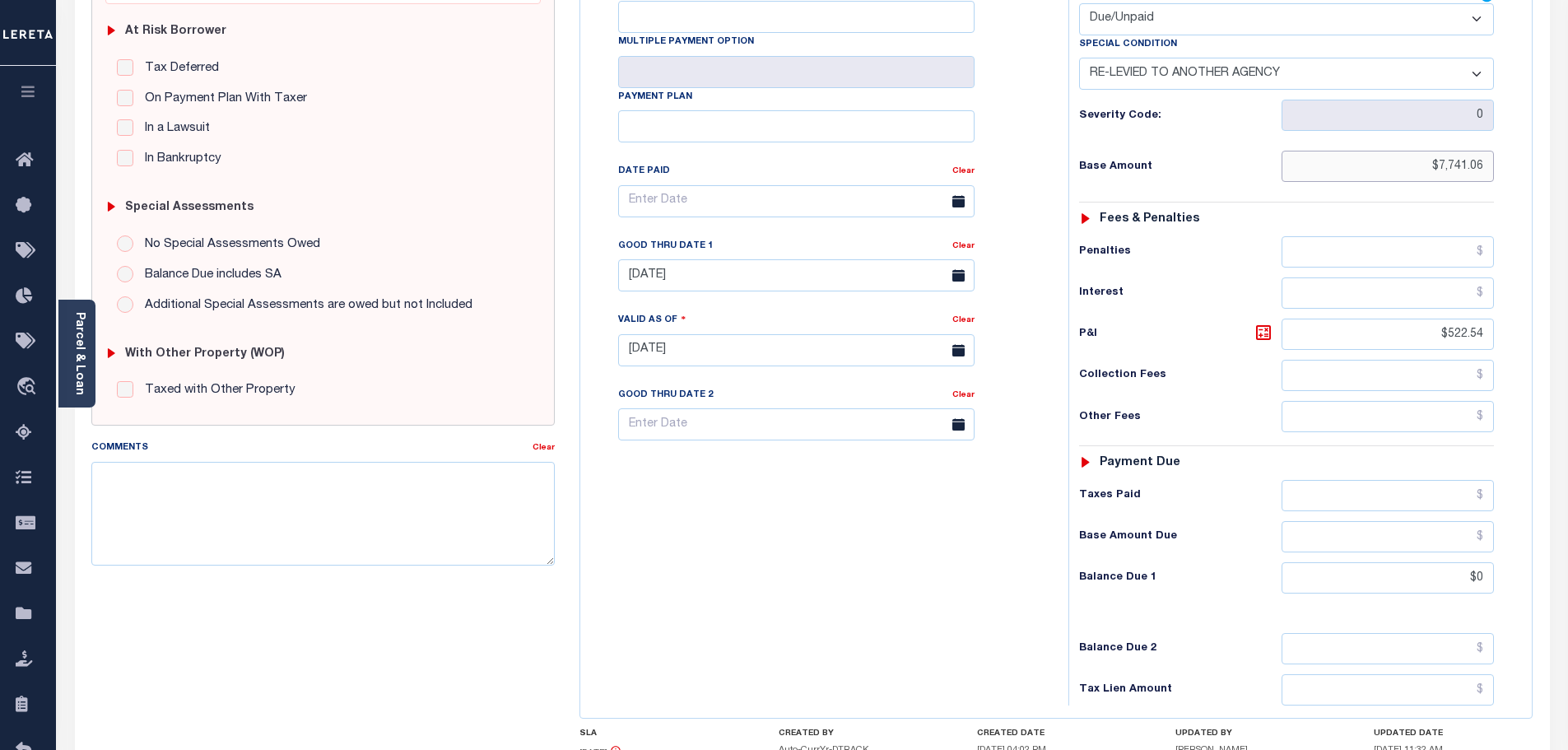
drag, startPoint x: 1418, startPoint y: 122, endPoint x: 1561, endPoint y: 122, distance: 143.0
click at [1561, 122] on div "PAYMENT DOCUMENTS AGENCY DELINQUENT PAYEE" at bounding box center [812, 337] width 1500 height 1163
drag, startPoint x: 1462, startPoint y: 547, endPoint x: 1591, endPoint y: 527, distance: 130.5
click at [1567, 527] on html "Home OMS Detail Payment History Tax Line Detail" at bounding box center [784, 295] width 1568 height 1249
paste input "7,741.06"
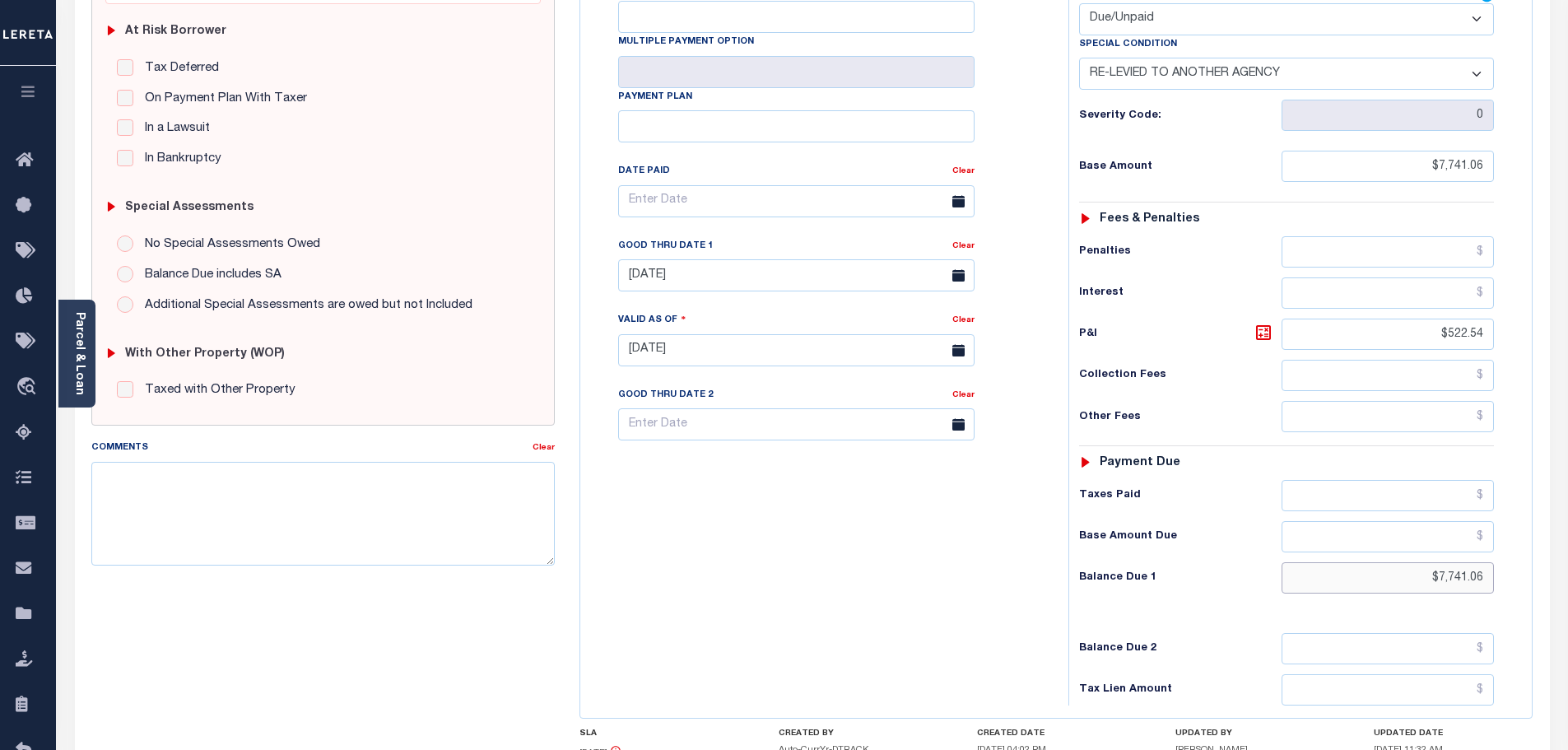
type input "$7,741.06"
type input "10/07/2025"
click at [1005, 540] on div "Tax Bill No Multiple Payment Option Payment Plan Clear" at bounding box center [820, 342] width 472 height 728
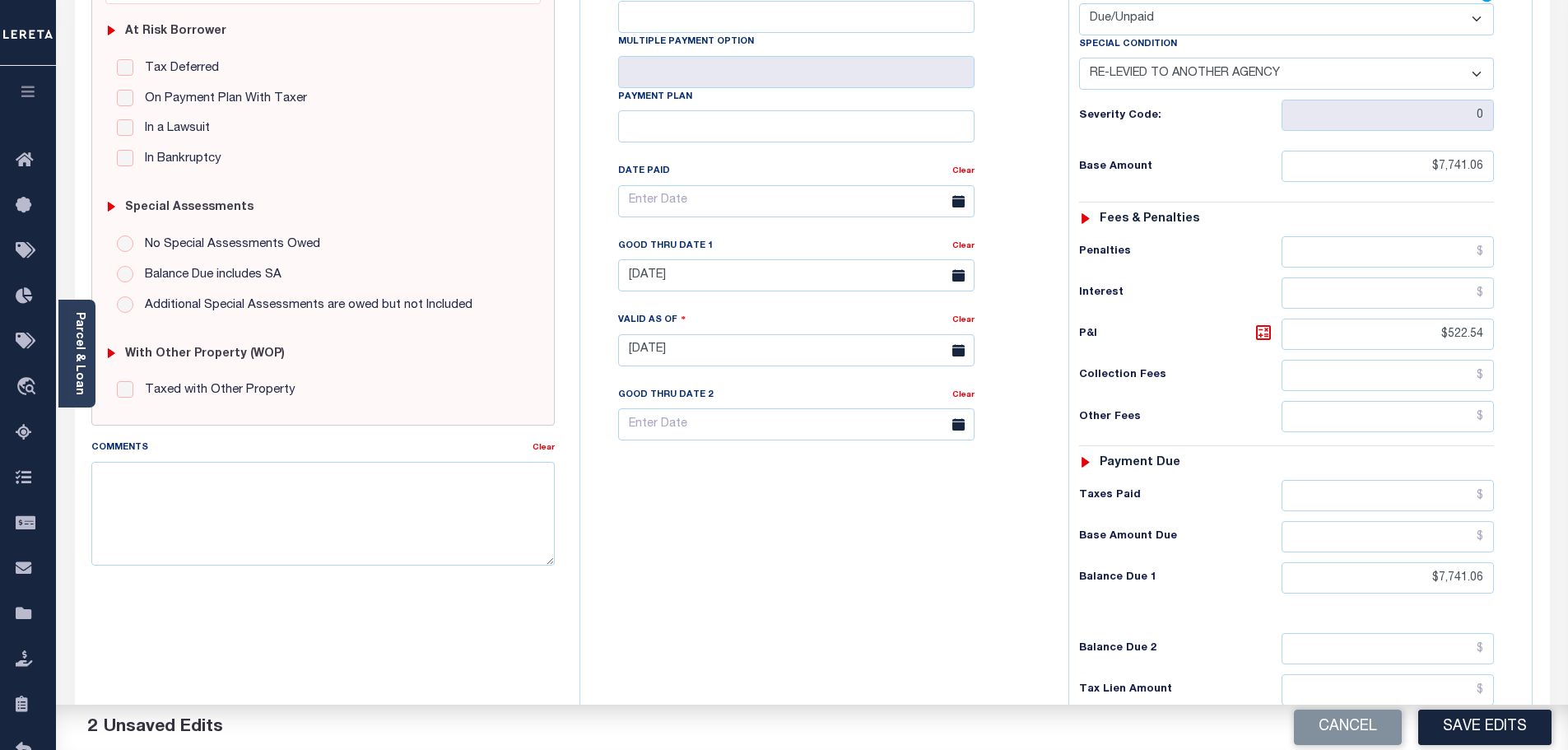
scroll to position [0, 0]
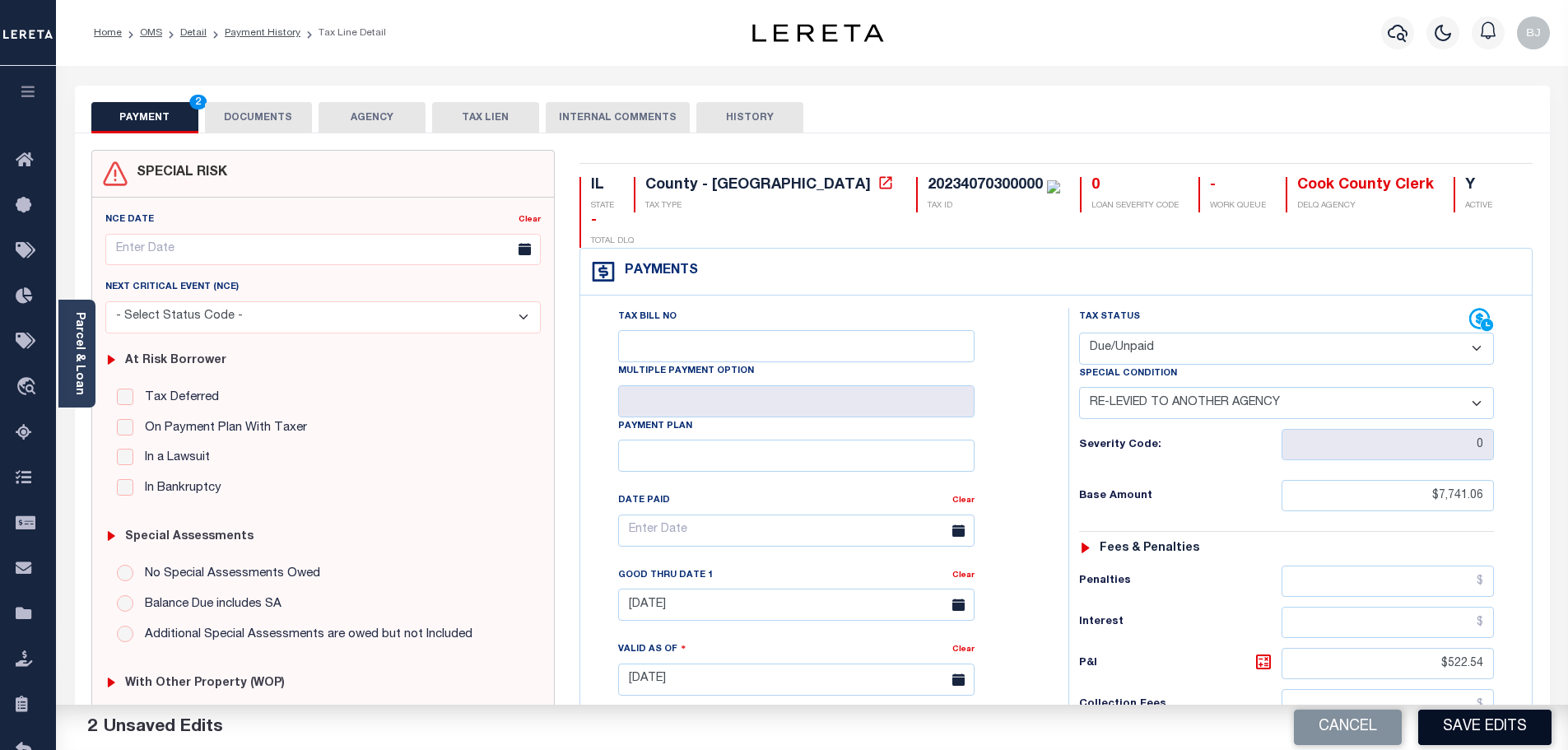
click at [1470, 714] on button "Save Edits" at bounding box center [1485, 728] width 134 height 35
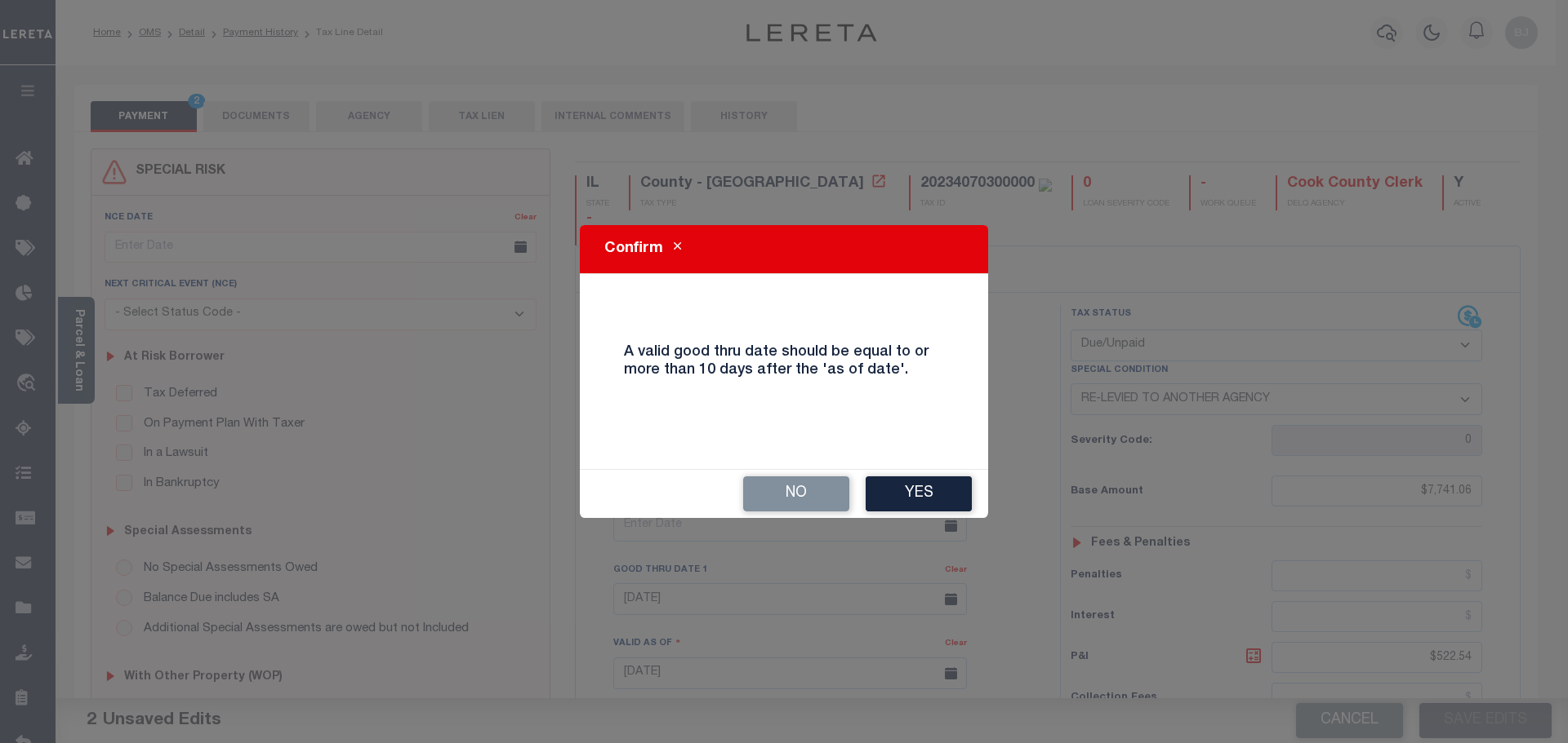
click at [903, 474] on div "No Yes" at bounding box center [783, 494] width 408 height 48
click at [898, 499] on button "Yes" at bounding box center [918, 494] width 106 height 35
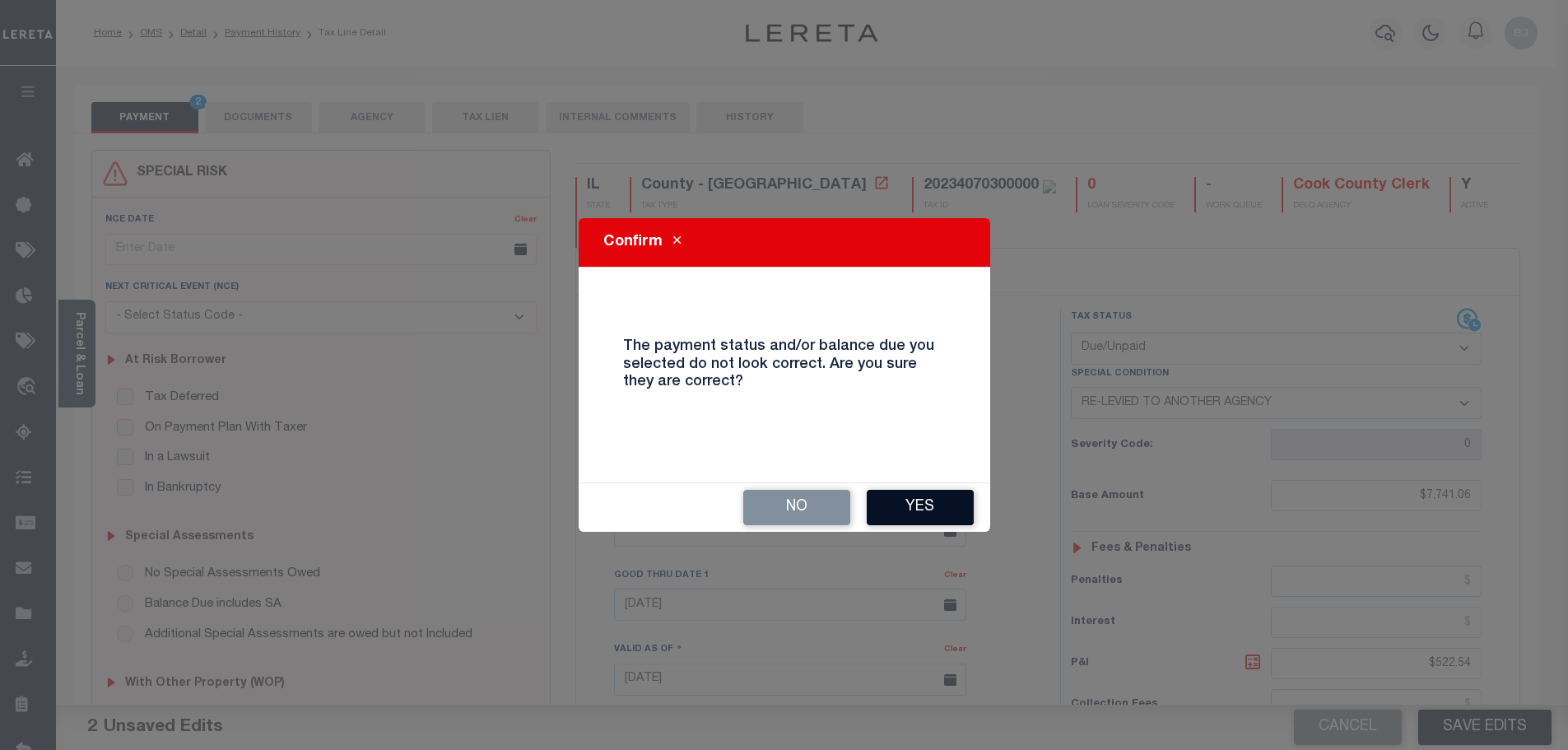
click at [921, 507] on button "Yes" at bounding box center [920, 507] width 107 height 35
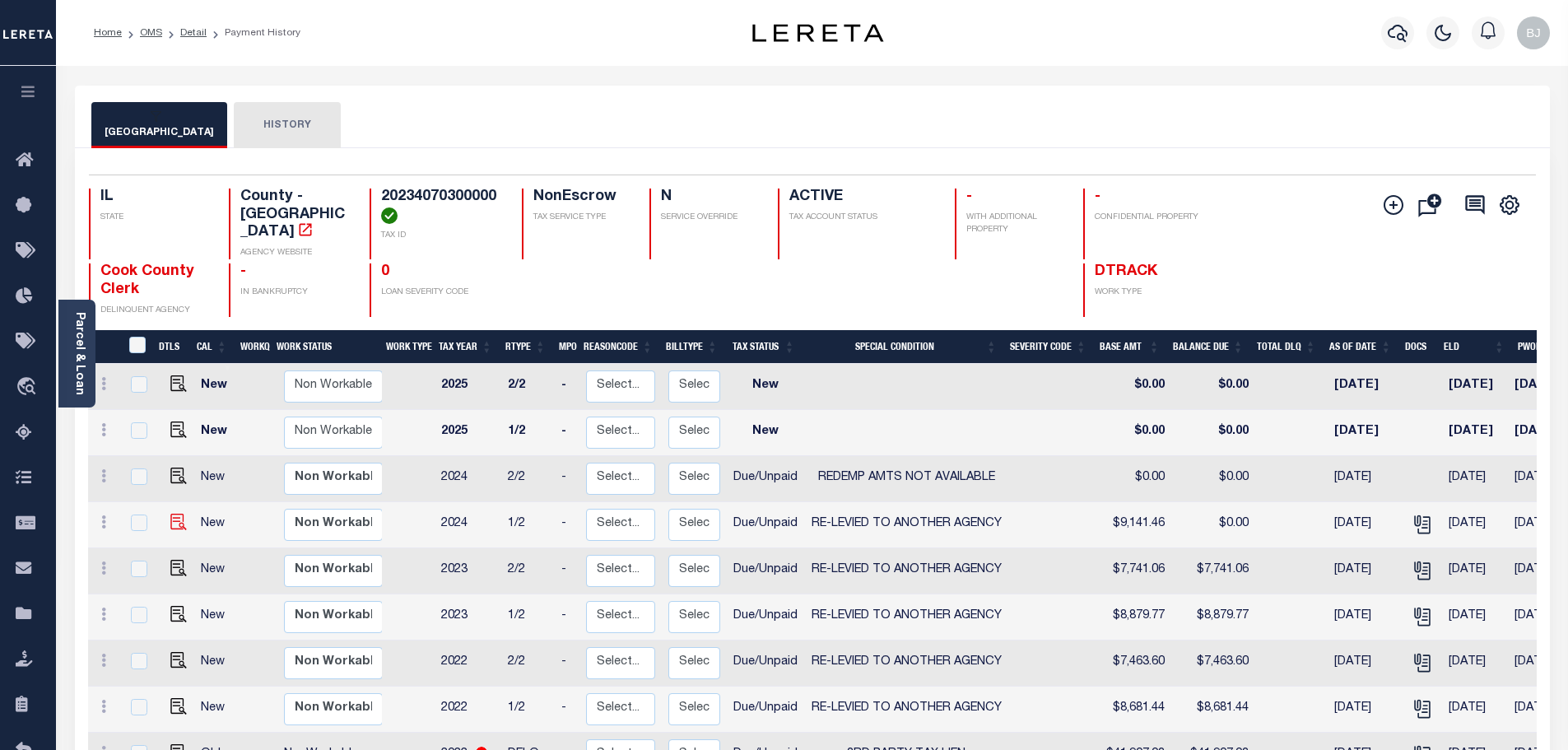
click at [177, 516] on td at bounding box center [176, 526] width 40 height 46
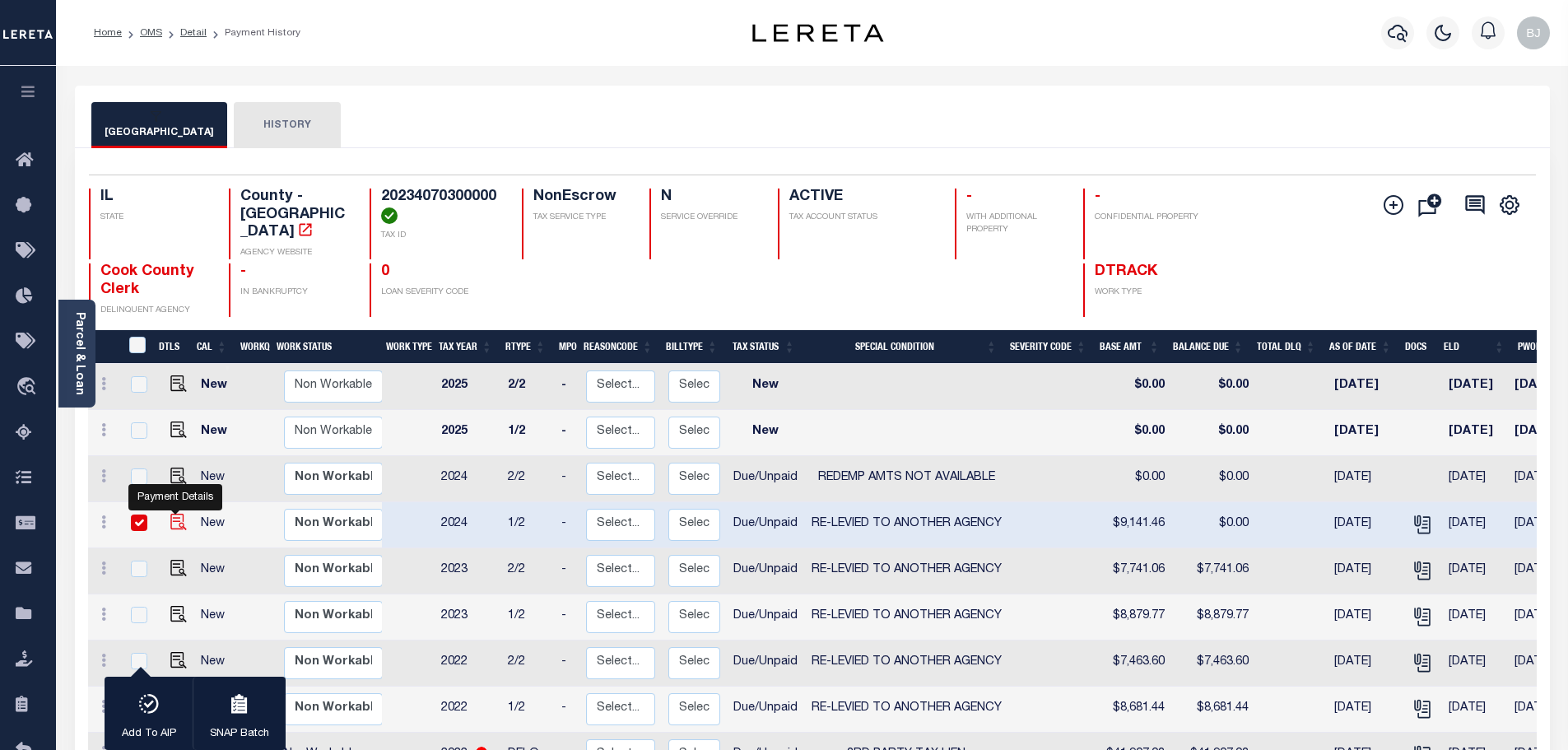
checkbox input "true"
click at [177, 514] on img "" at bounding box center [178, 522] width 17 height 17
checkbox input "false"
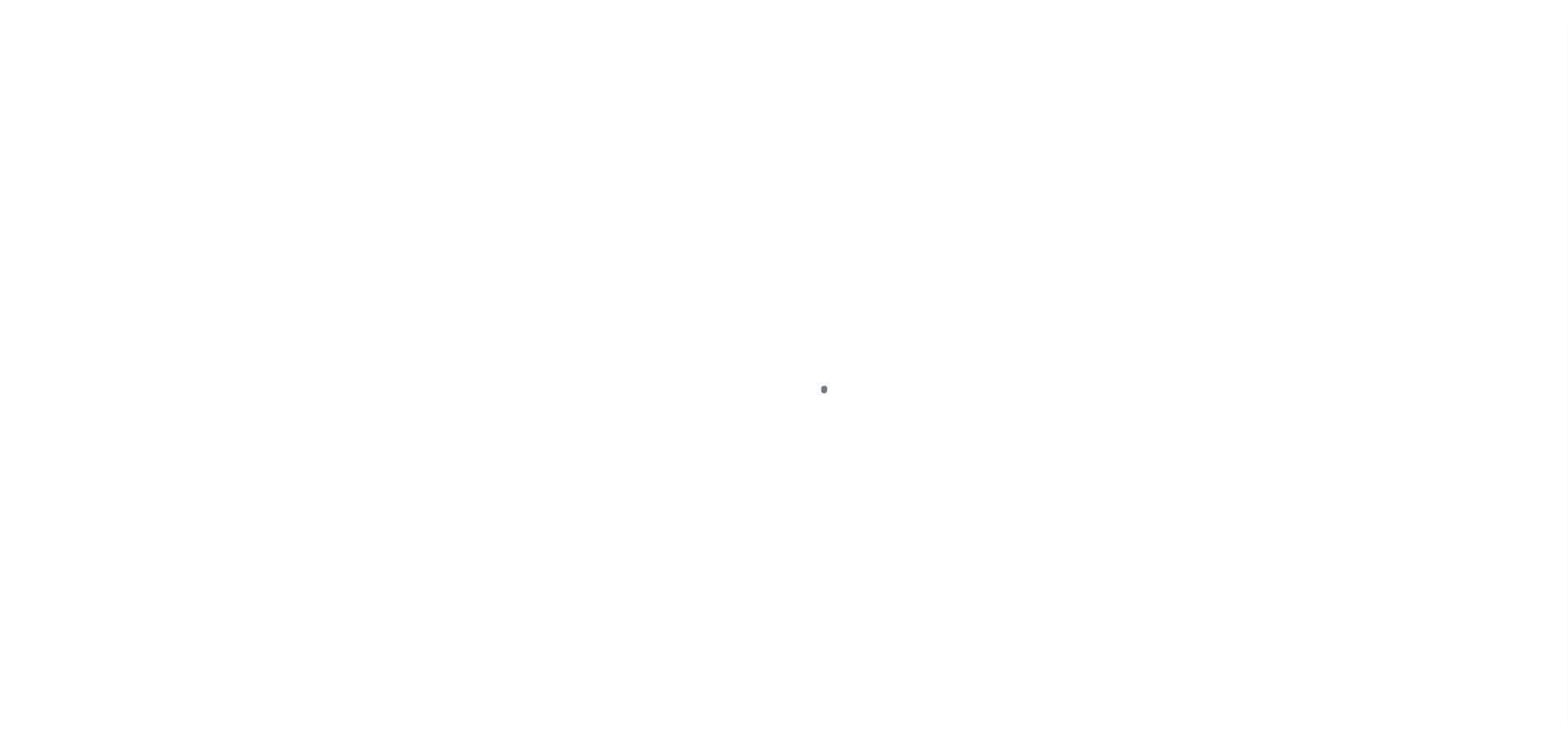
select select "DUE"
select select "31"
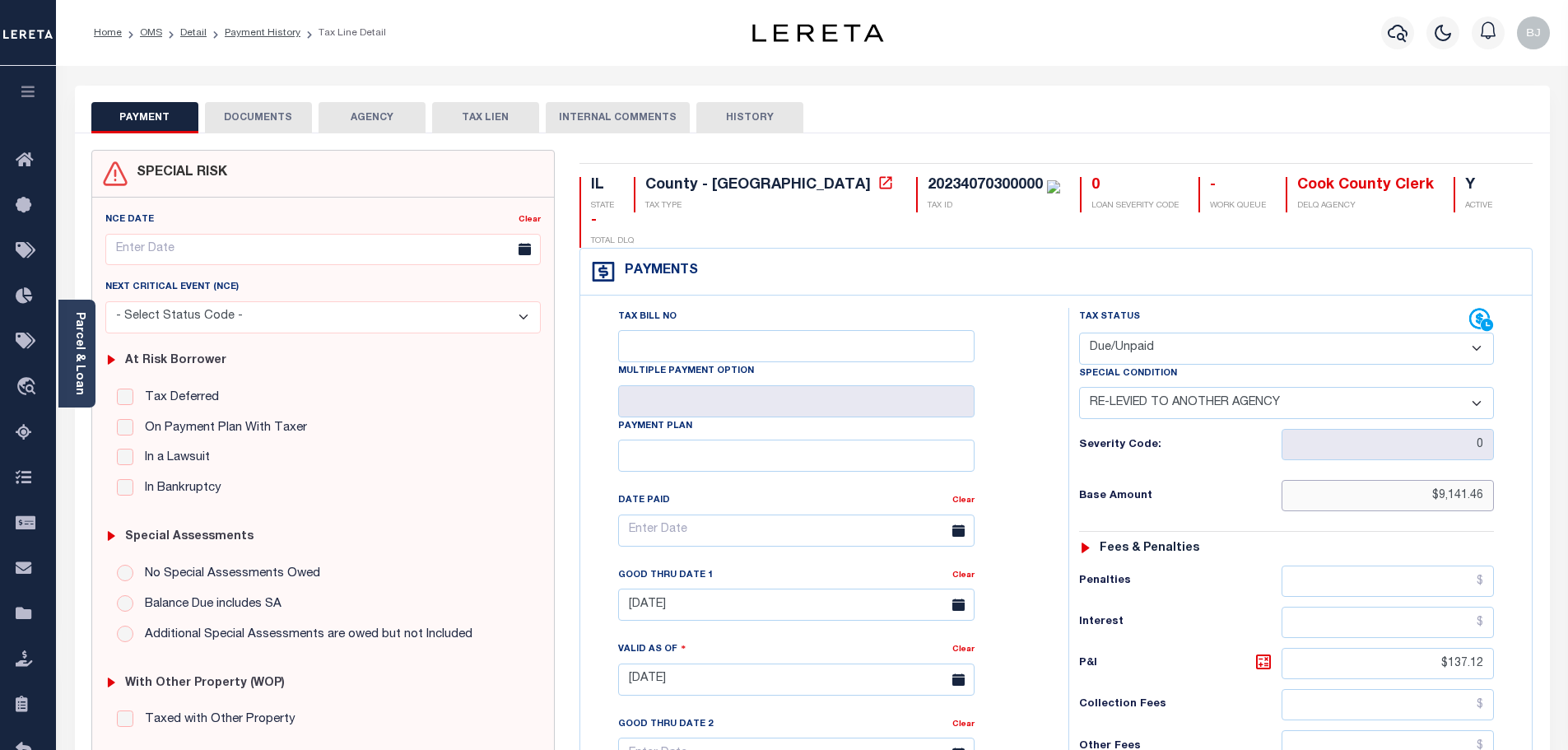
drag, startPoint x: 1392, startPoint y: 473, endPoint x: 1679, endPoint y: 451, distance: 287.8
click at [1567, 451] on html "Home OMS Detail Payment History Tax Line Detail" at bounding box center [784, 625] width 1568 height 1249
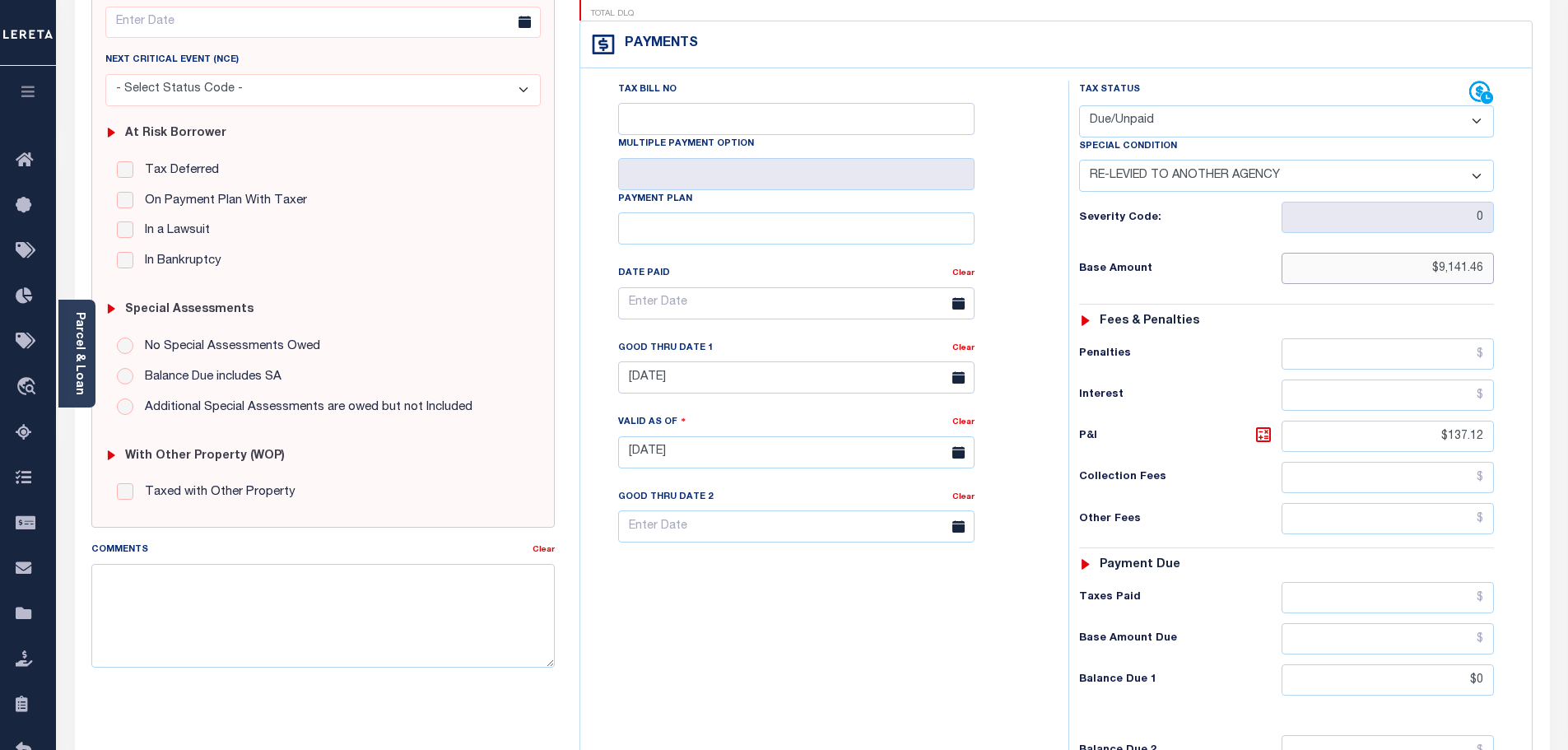
scroll to position [247, 0]
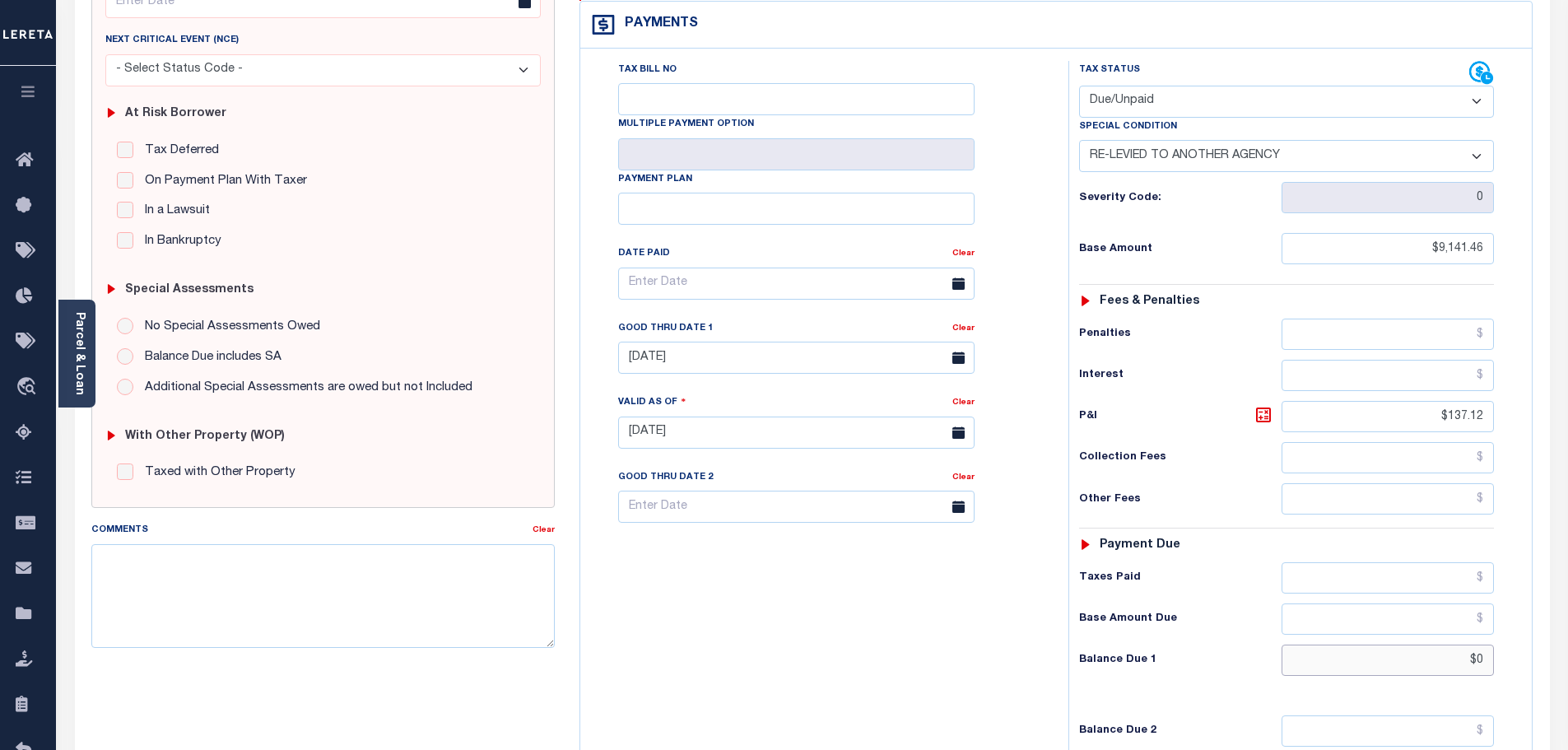
click at [1540, 626] on div "IL STATE County - IL TAX TYPE 20234070300000 TAX ID 0 LOAN SEVERITY CODE - WORK…" at bounding box center [1056, 433] width 978 height 1061
paste input "9,141.46"
type input "$9,141.46"
type input "[DATE]"
click at [1061, 590] on div "Tax Status Status" at bounding box center [1292, 425] width 472 height 728
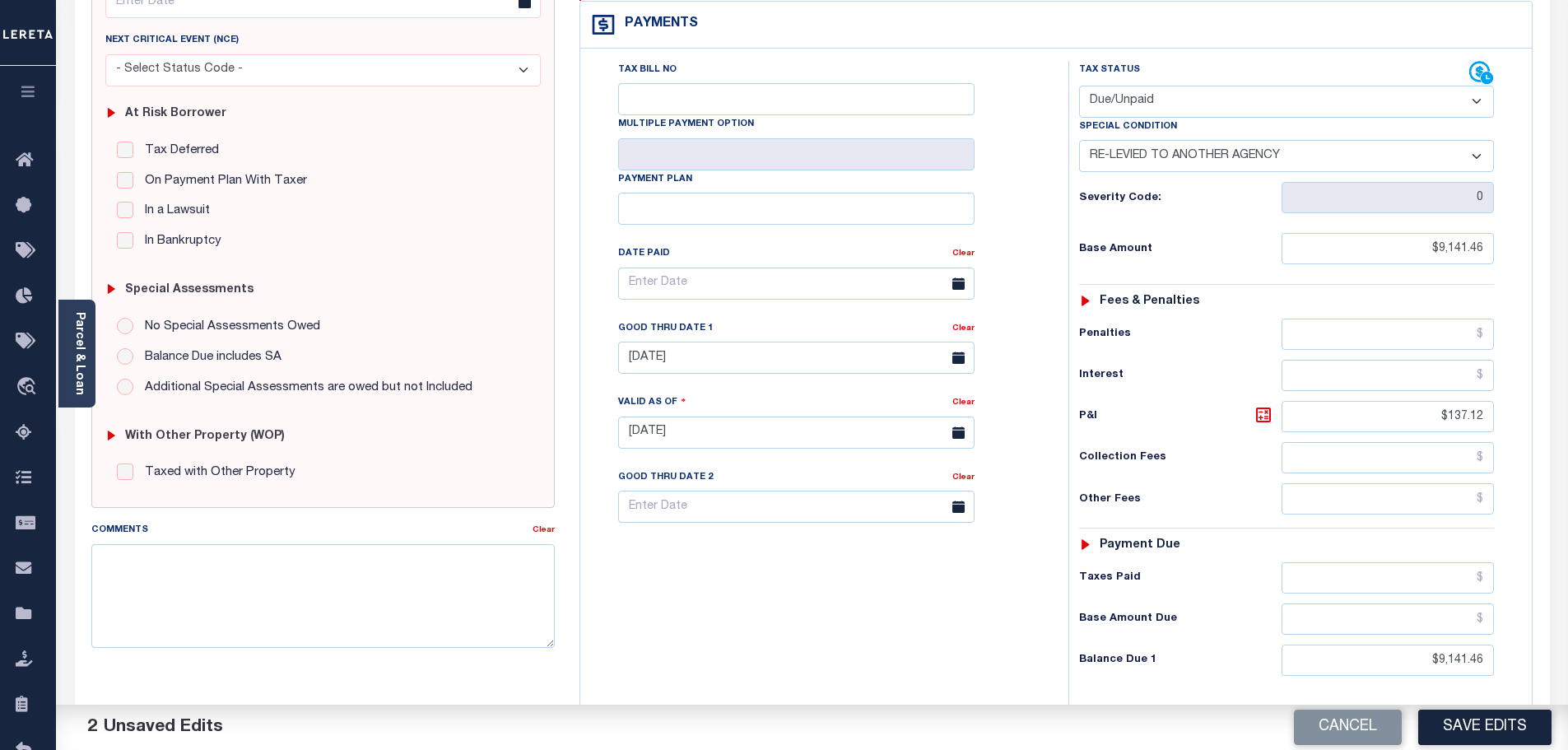
click at [1473, 747] on div "Cancel Save Edits" at bounding box center [1191, 729] width 756 height 46
click at [1487, 735] on button "Save Edits" at bounding box center [1485, 728] width 134 height 35
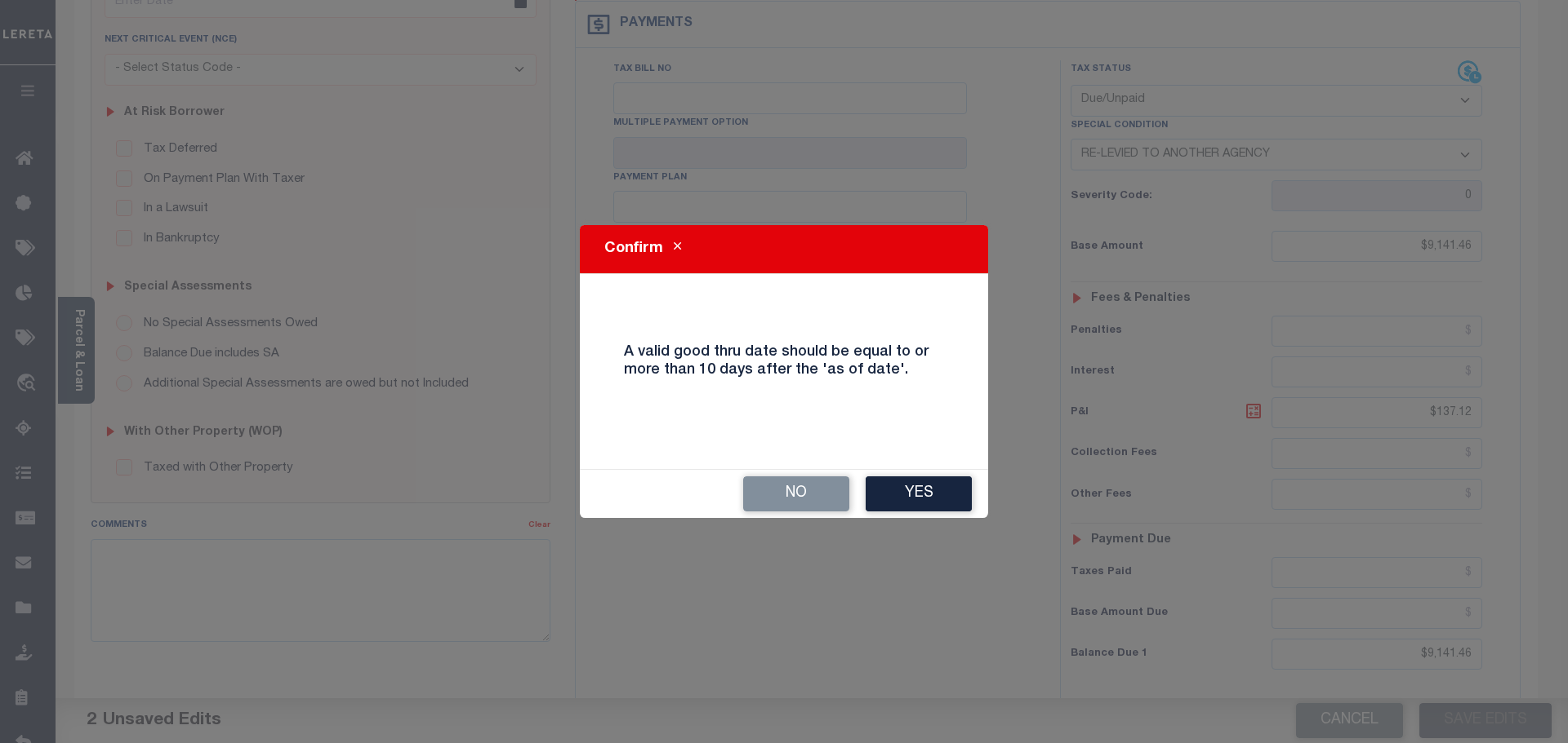
click at [929, 497] on button "Yes" at bounding box center [918, 494] width 106 height 35
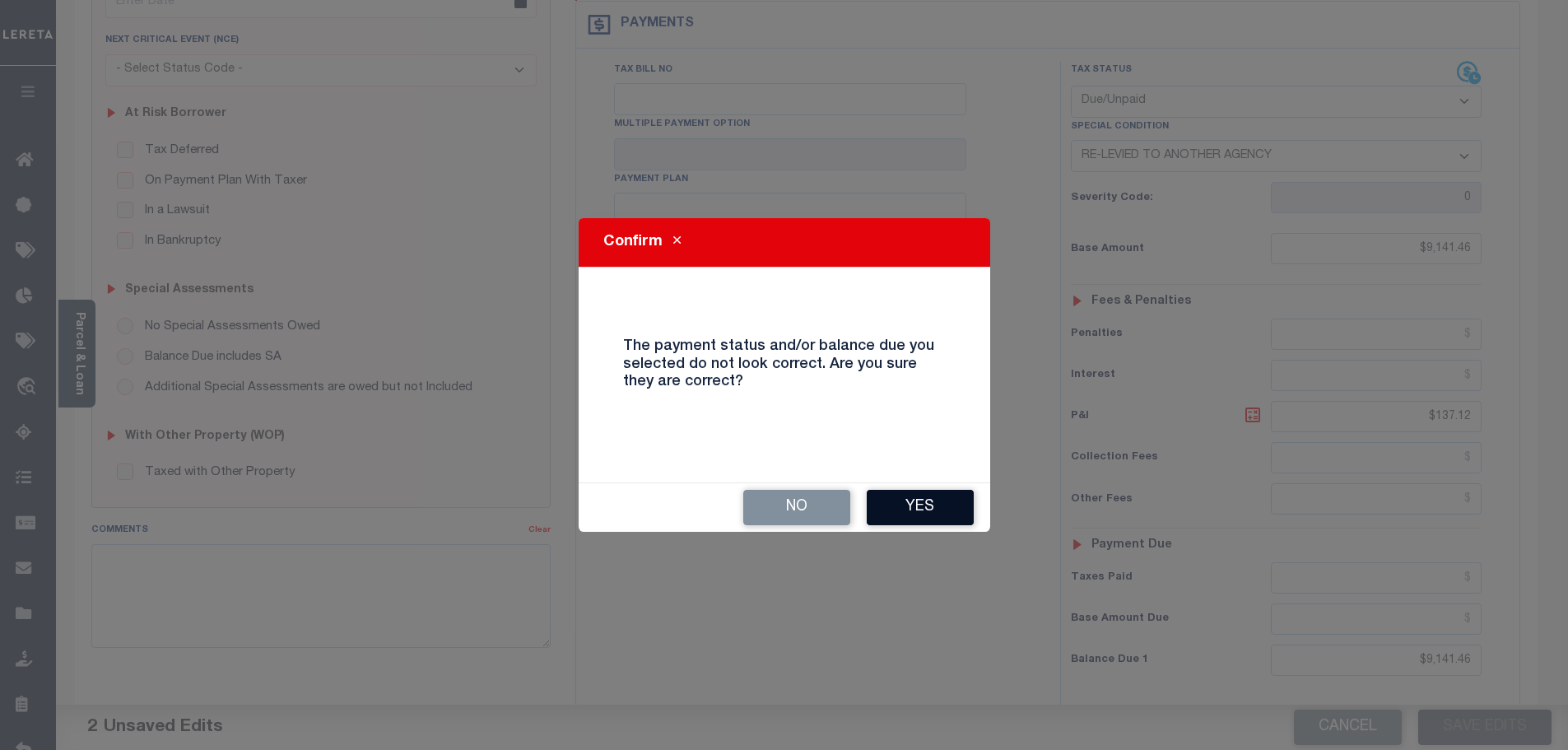
click at [935, 512] on button "Yes" at bounding box center [920, 507] width 107 height 35
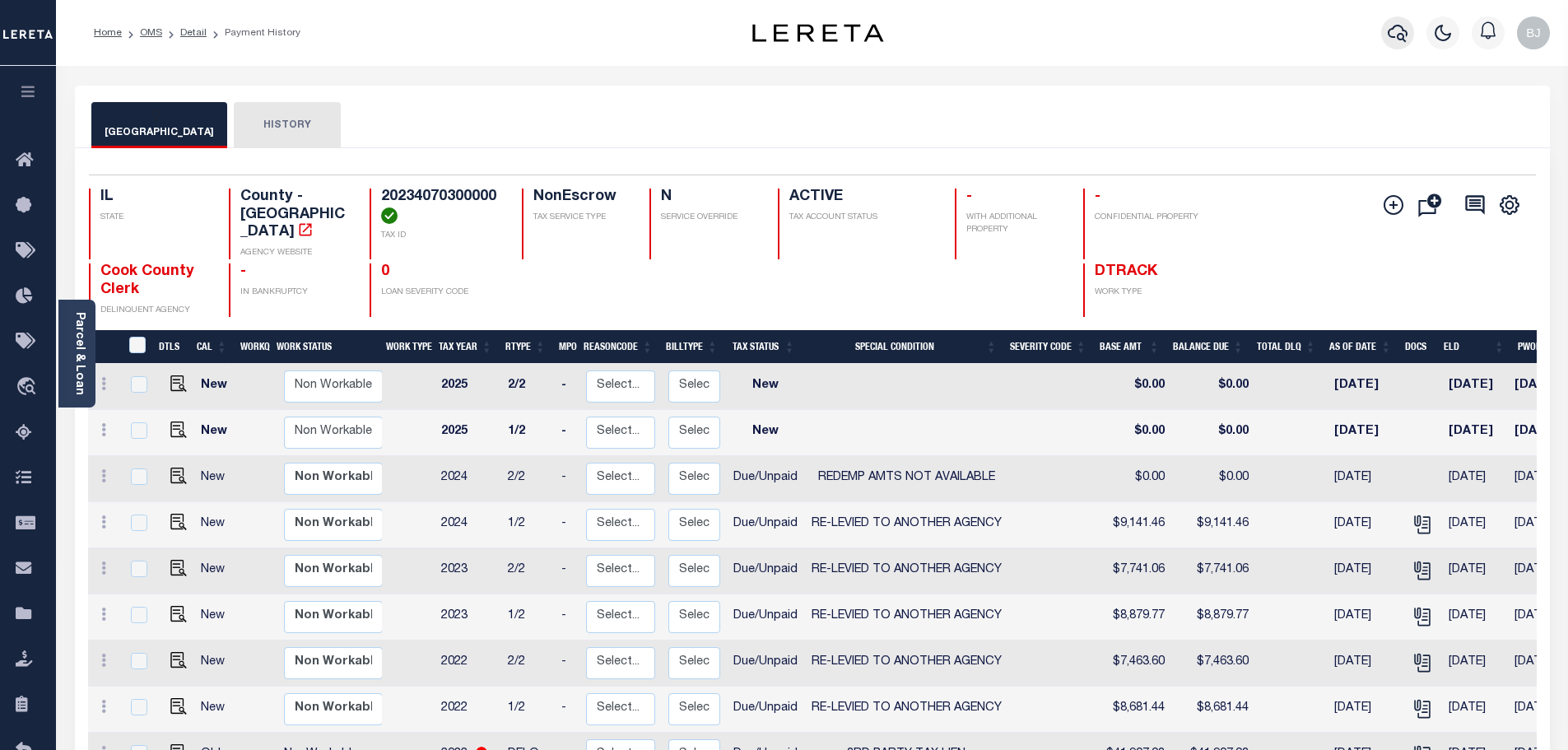
click at [1411, 25] on button "button" at bounding box center [1397, 33] width 33 height 33
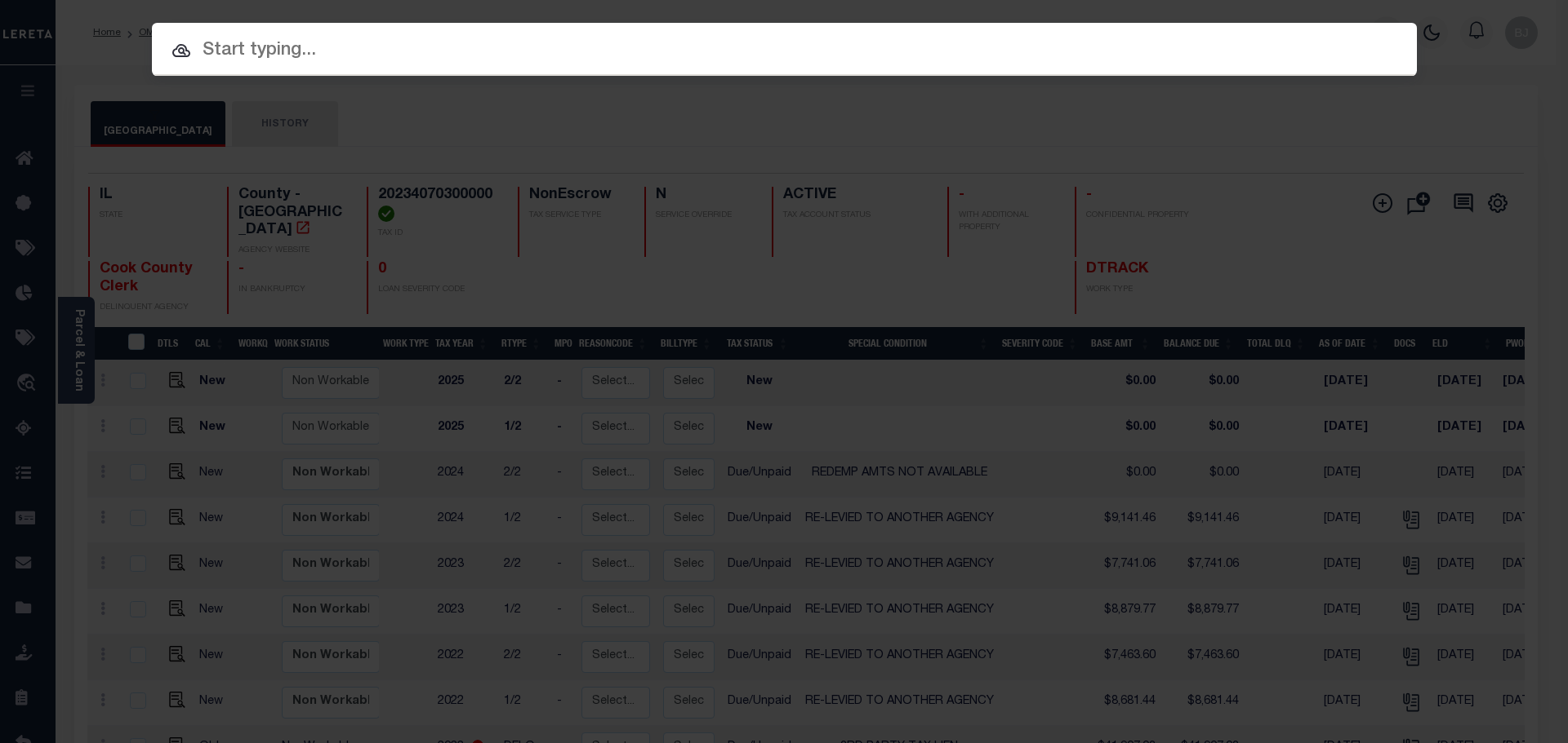
paste input "9780"
type input "9780"
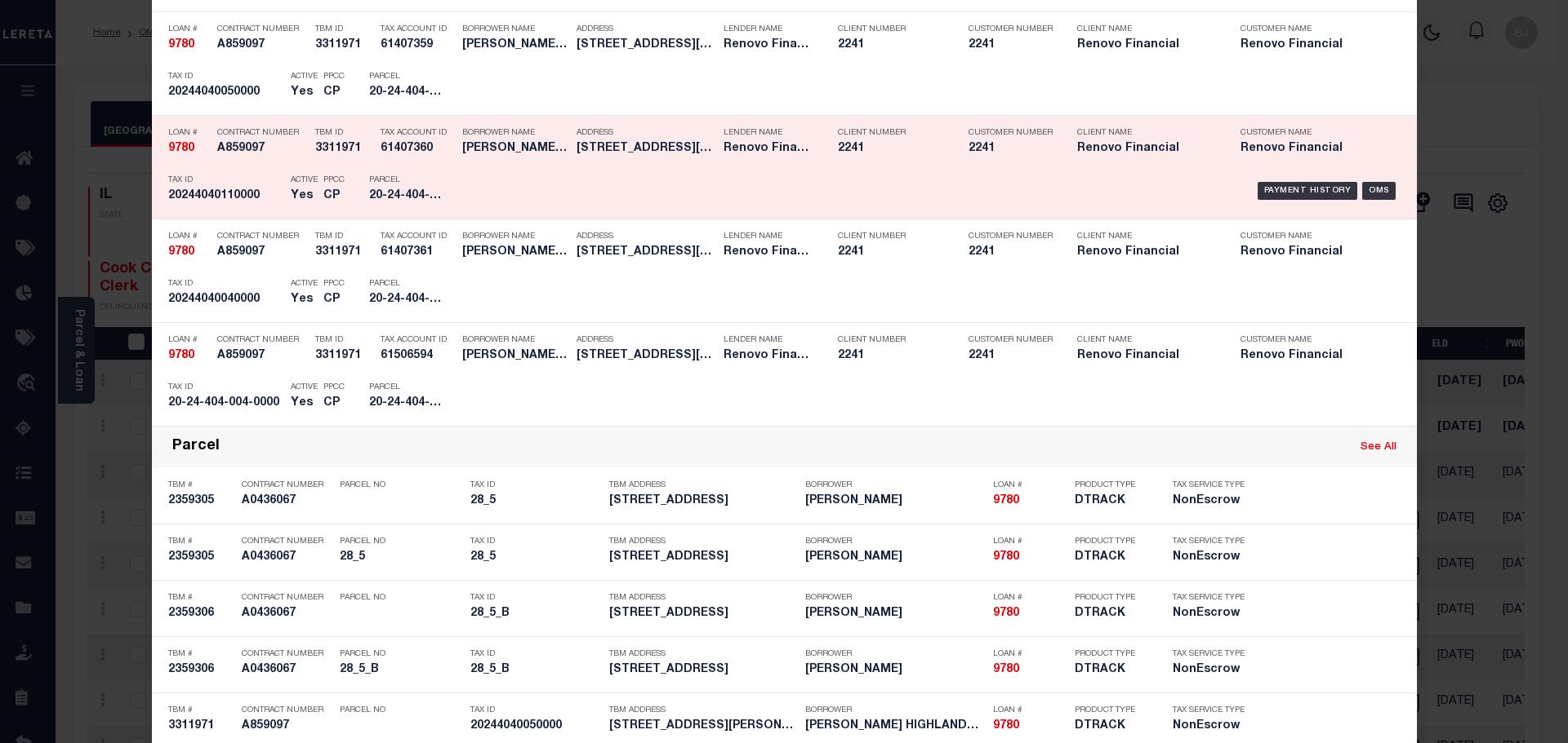
scroll to position [1061, 0]
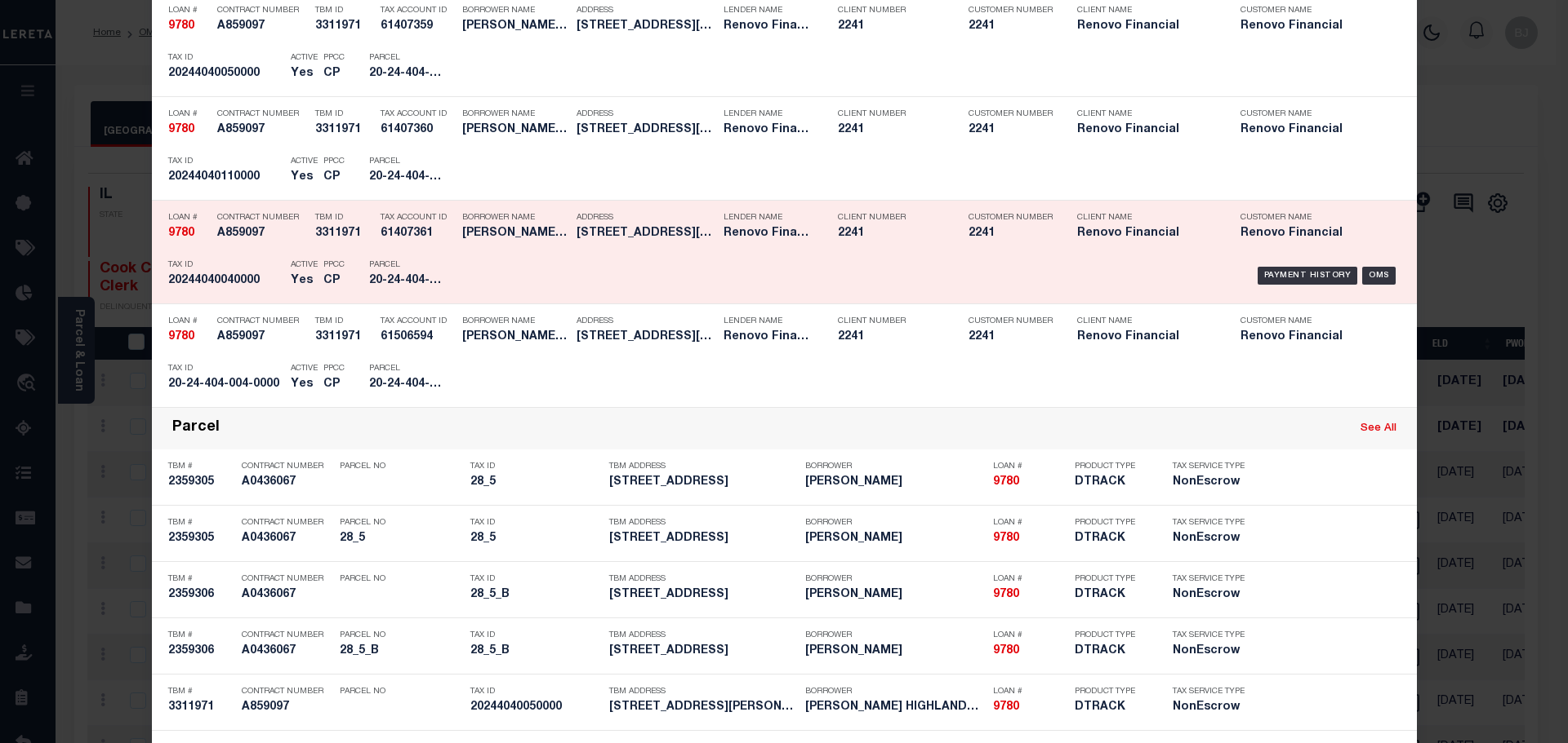
click at [489, 274] on div "Payment History OMS" at bounding box center [933, 275] width 933 height 47
